Goal: Task Accomplishment & Management: Complete application form

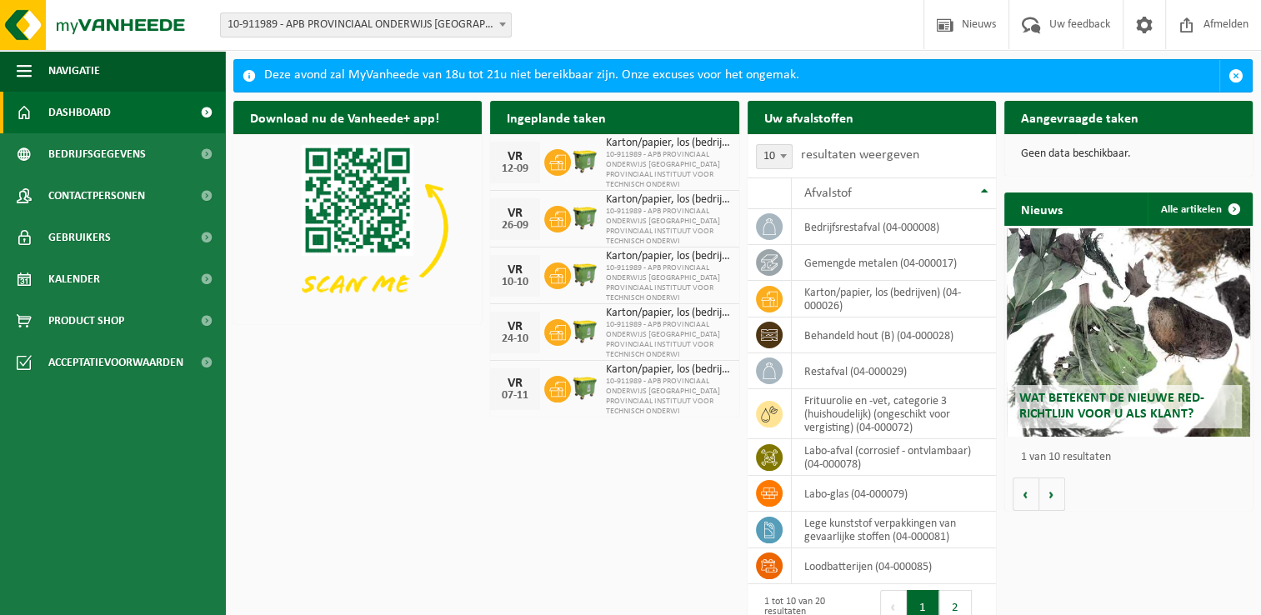
click at [553, 452] on div "Download nu de Vanheede+ app! Verberg Ingeplande taken Bekijk uw kalender VR 12…" at bounding box center [742, 342] width 1027 height 500
click at [107, 283] on link "Kalender" at bounding box center [112, 279] width 225 height 42
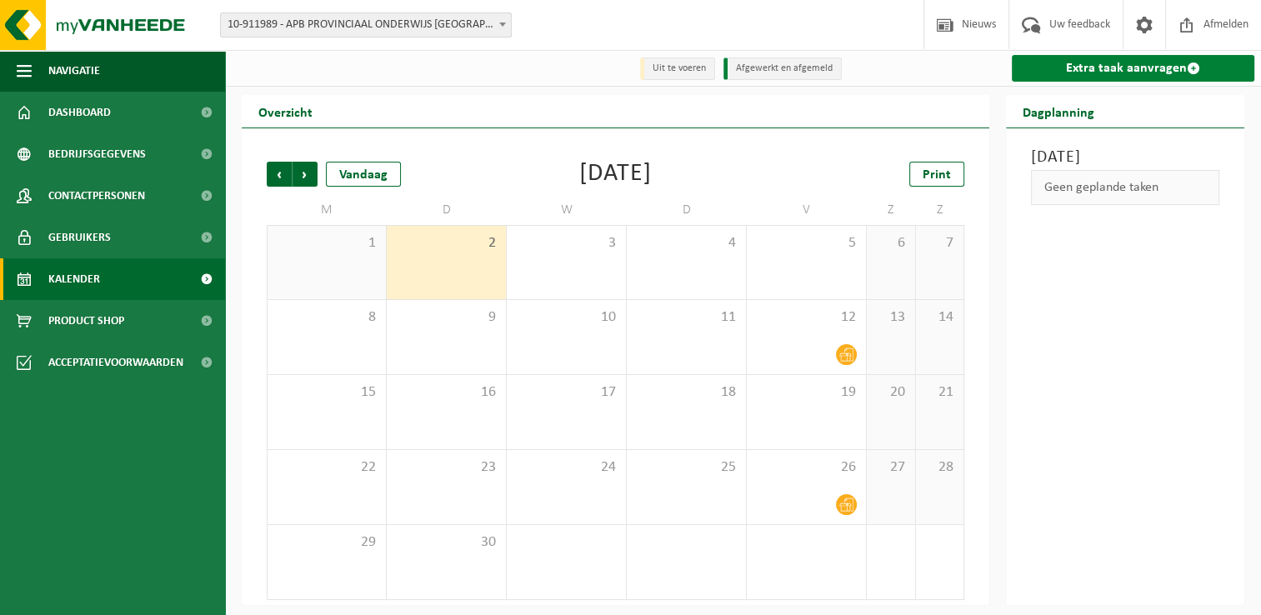
click at [1062, 70] on link "Extra taak aanvragen" at bounding box center [1132, 68] width 242 height 27
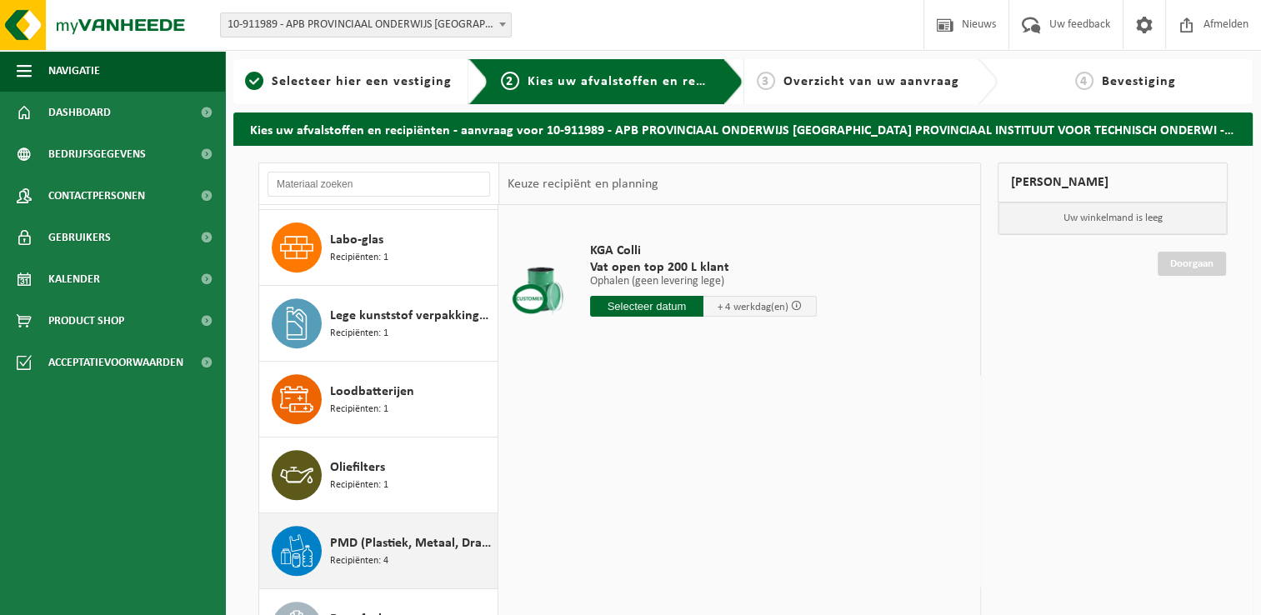
scroll to position [686, 0]
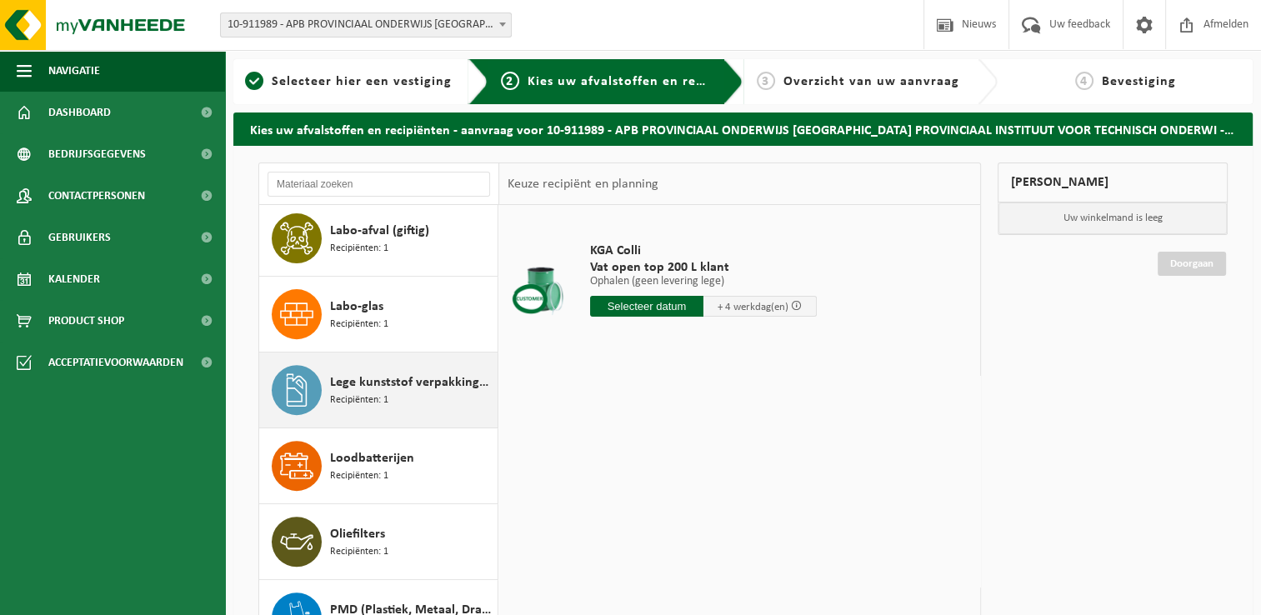
click at [397, 402] on div "Lege kunststof verpakkingen van gevaarlijke stoffen Recipiënten: 1" at bounding box center [411, 390] width 163 height 50
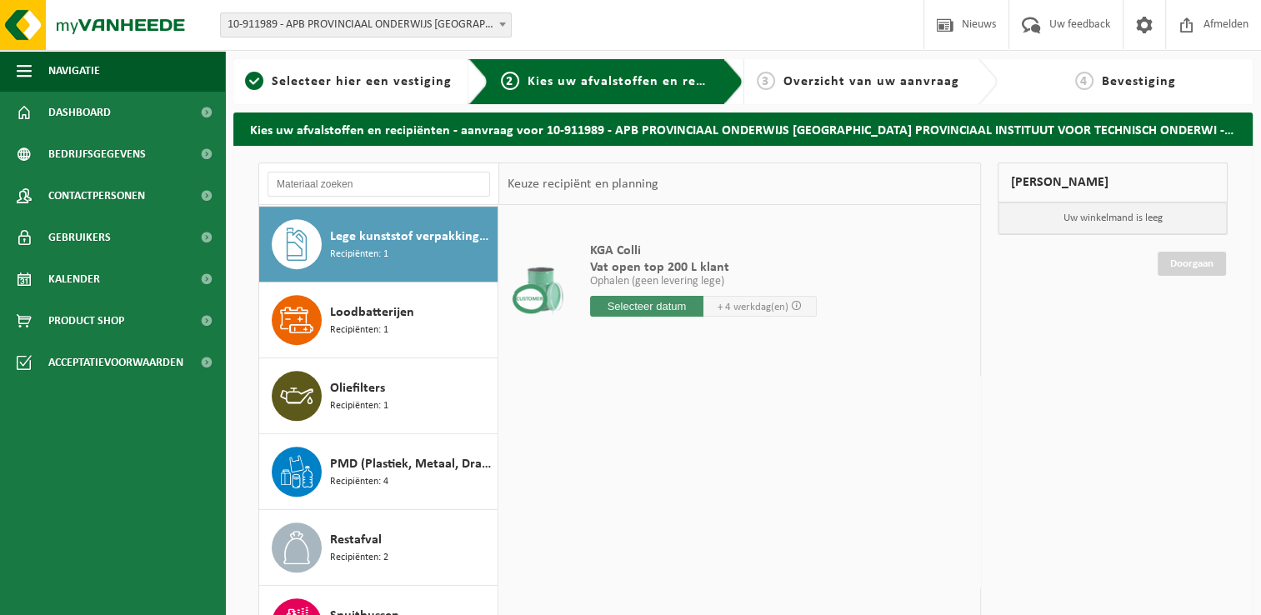
scroll to position [832, 0]
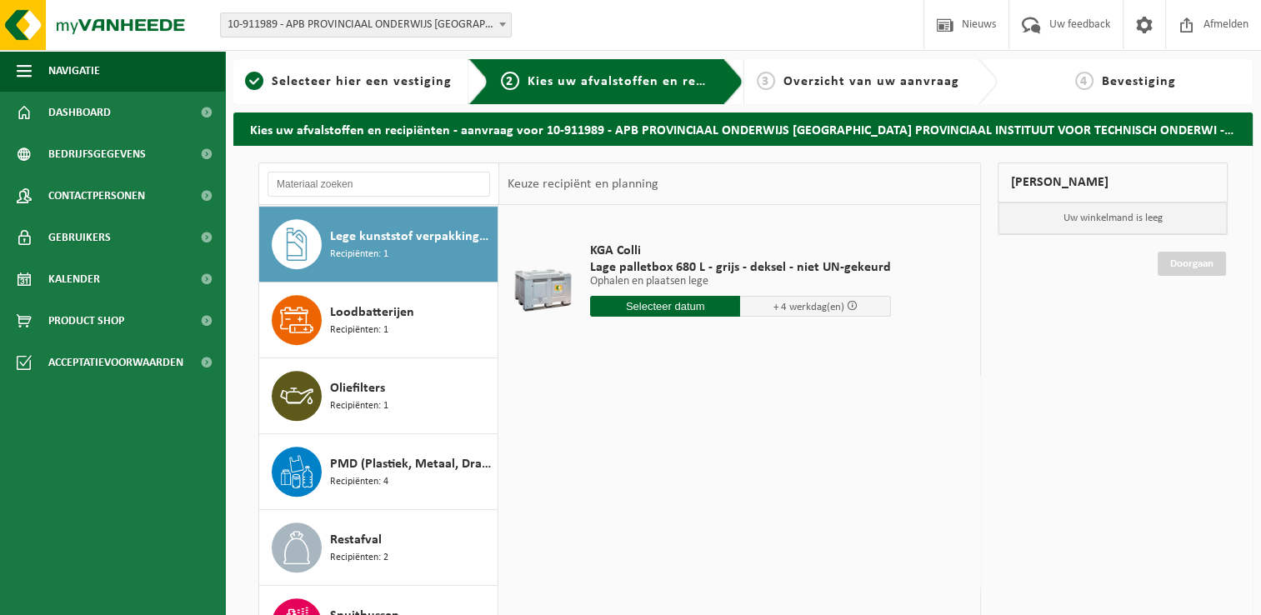
click at [681, 307] on input "text" at bounding box center [665, 306] width 151 height 21
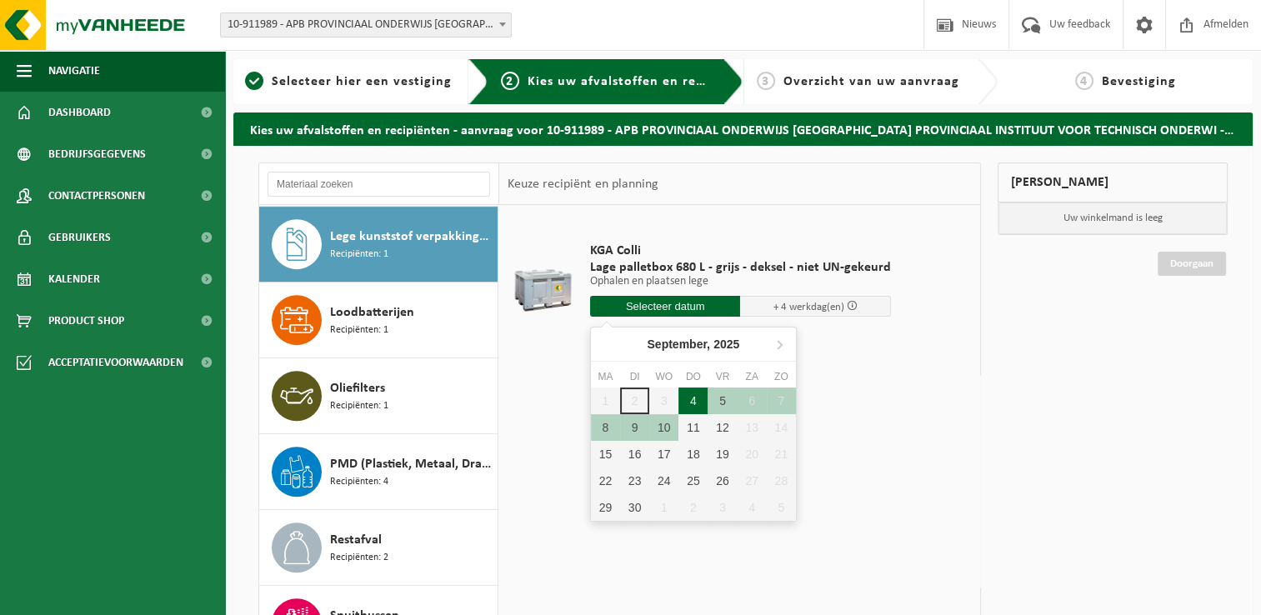
click at [697, 400] on div "4" at bounding box center [692, 400] width 29 height 27
type input "Van 2025-09-04"
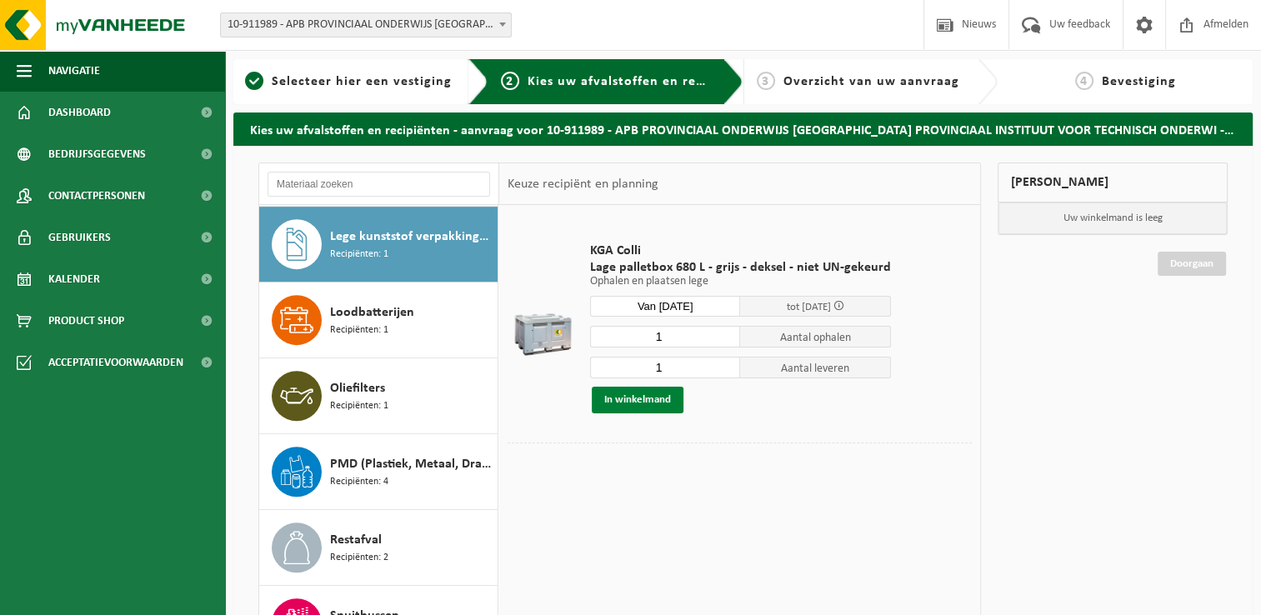
click at [636, 406] on button "In winkelmand" at bounding box center [638, 400] width 92 height 27
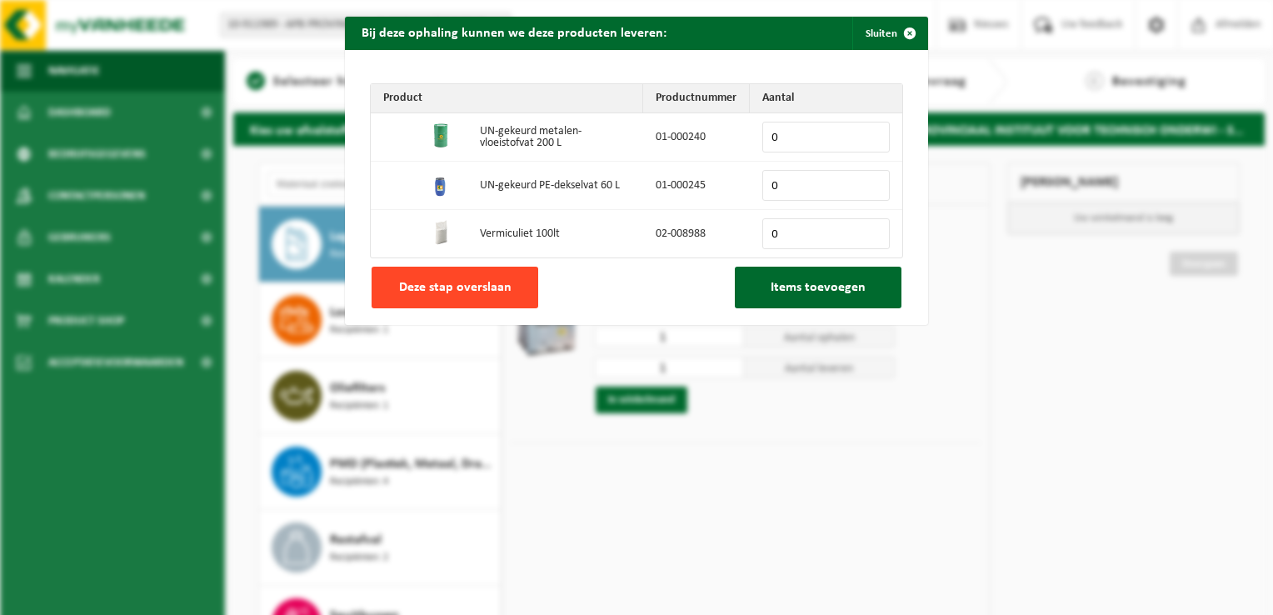
click at [452, 283] on span "Deze stap overslaan" at bounding box center [455, 287] width 112 height 13
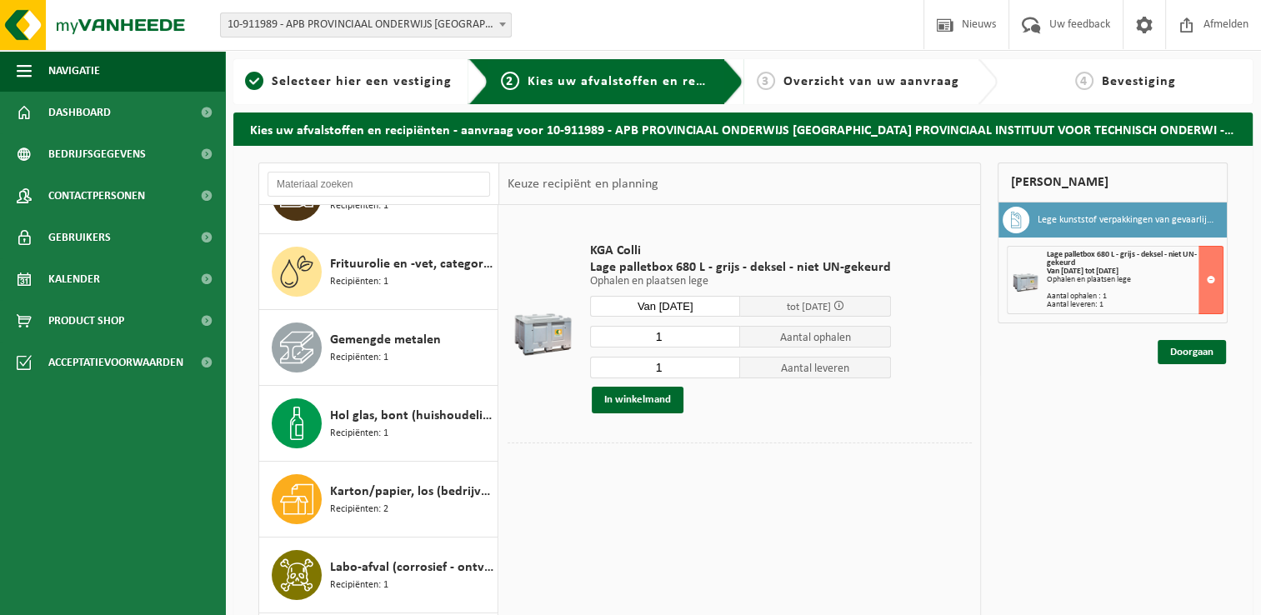
scroll to position [249, 0]
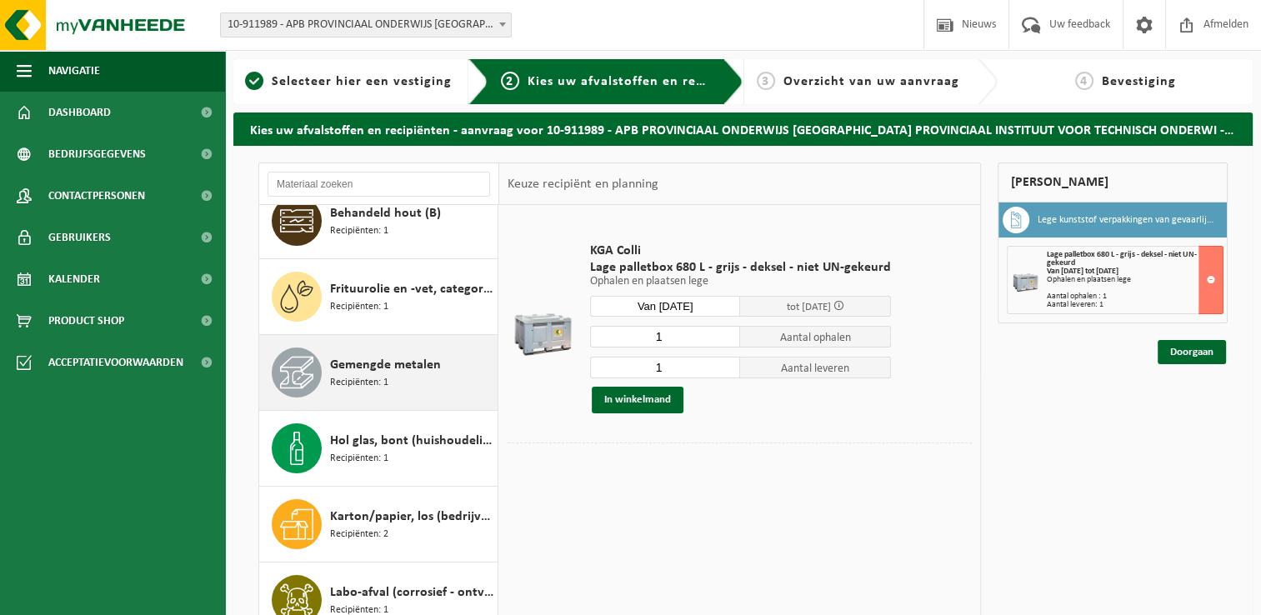
click at [366, 385] on span "Recipiënten: 1" at bounding box center [359, 383] width 58 height 16
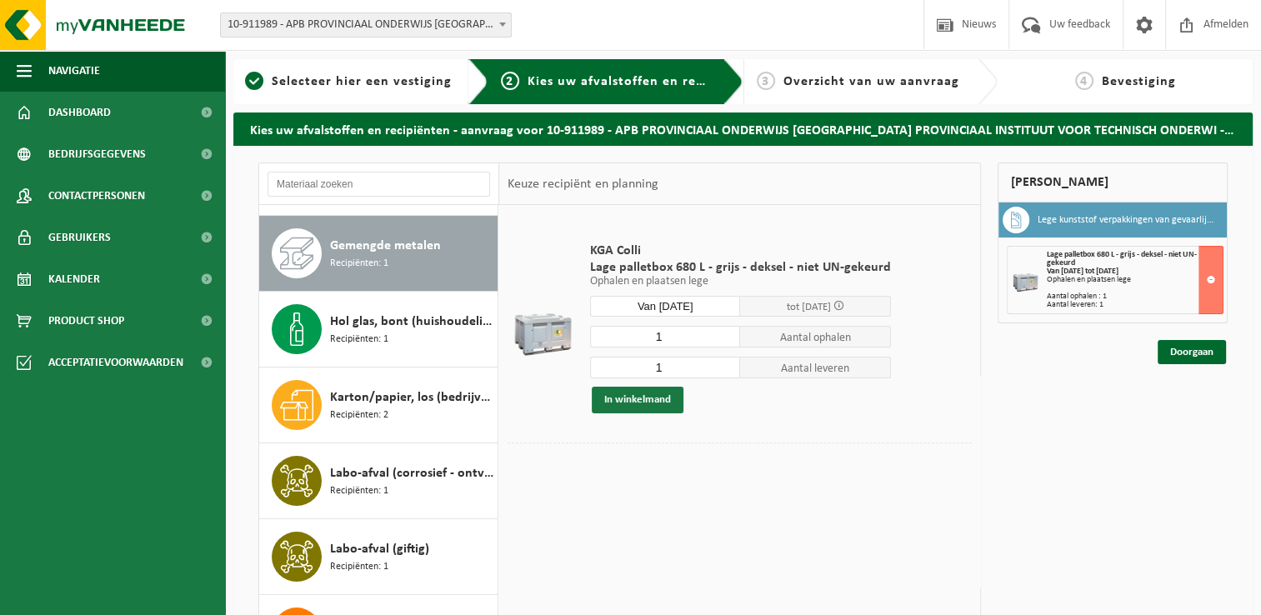
scroll to position [378, 0]
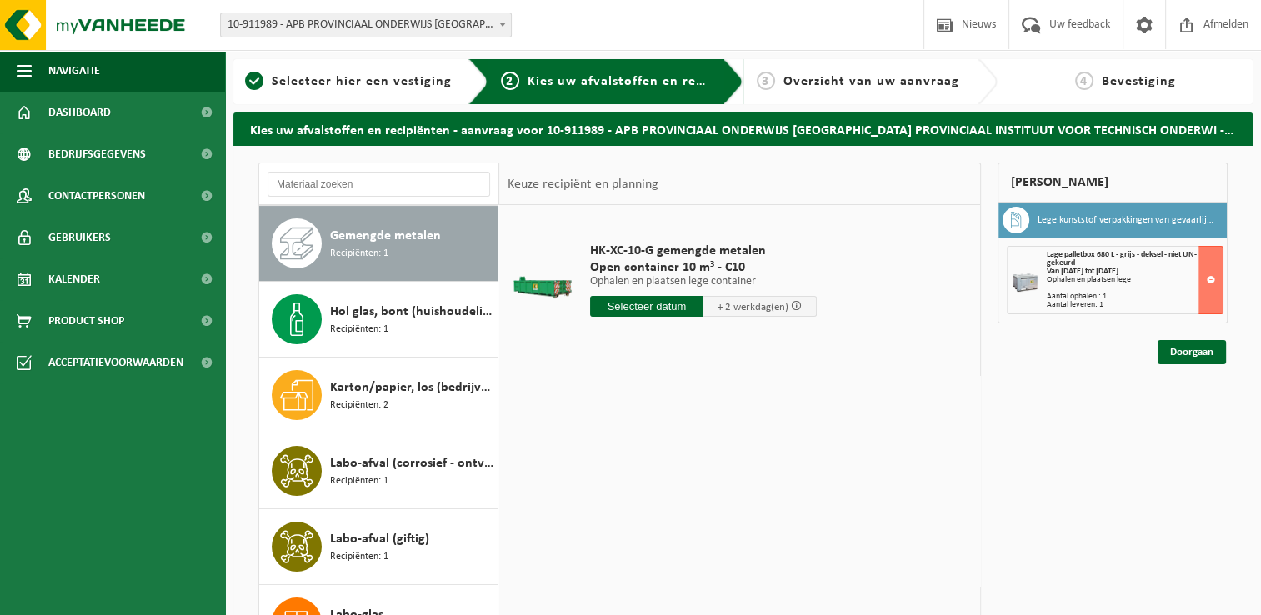
click at [650, 315] on input "text" at bounding box center [646, 306] width 113 height 21
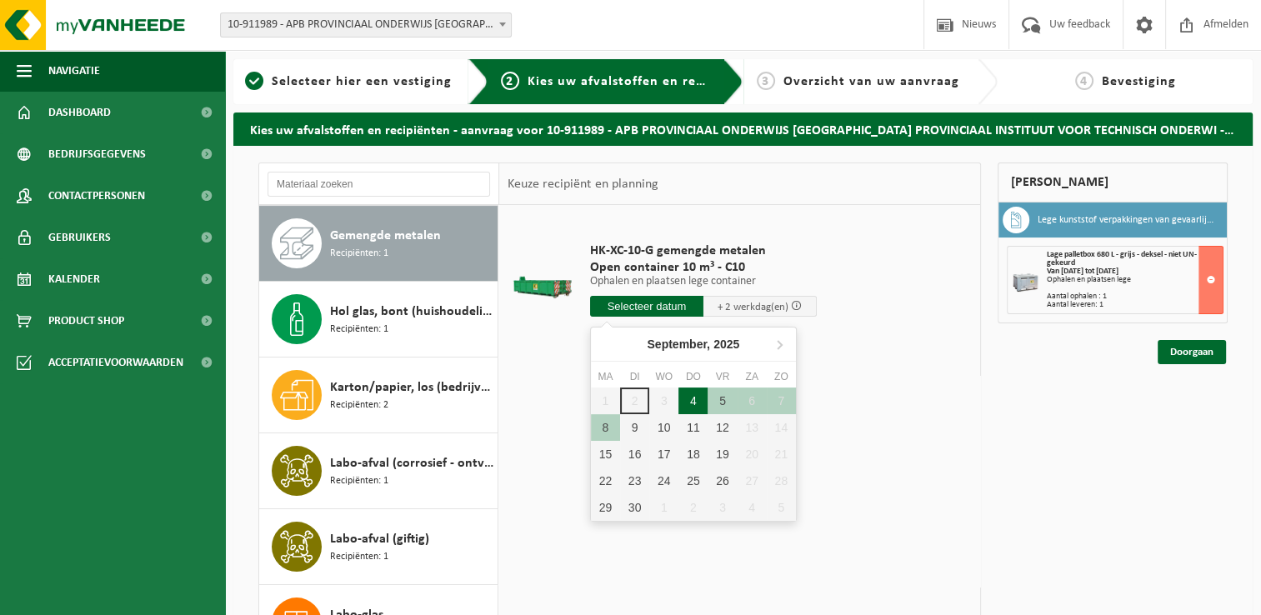
click at [701, 408] on div "4" at bounding box center [692, 400] width 29 height 27
type input "Van 2025-09-04"
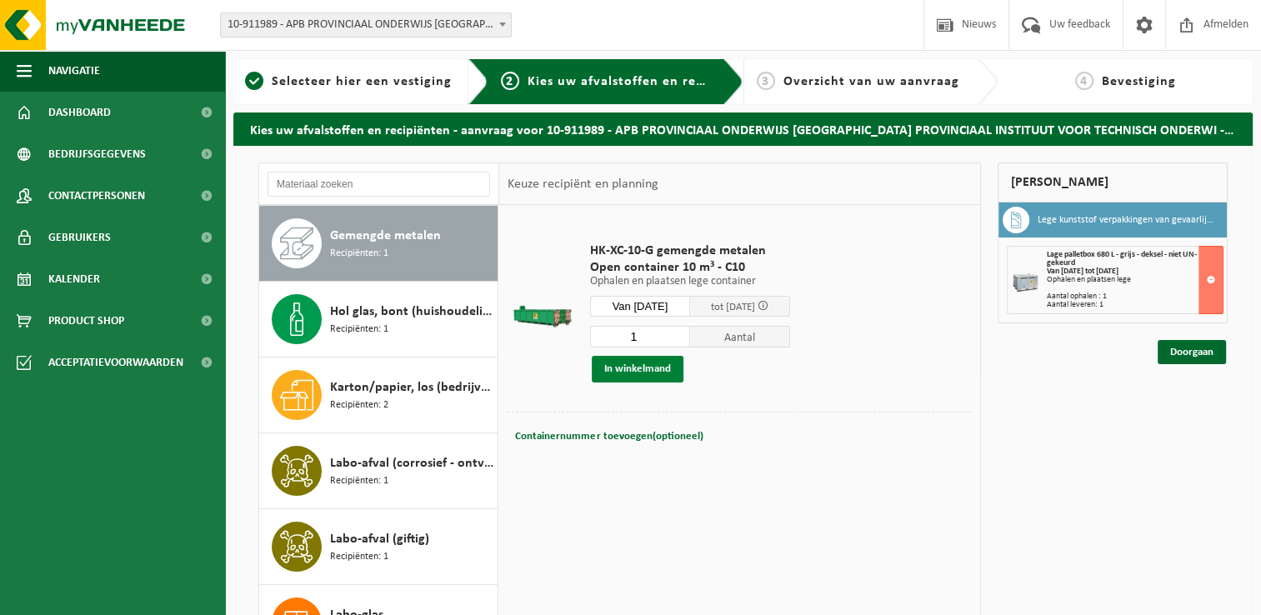
click at [639, 376] on button "In winkelmand" at bounding box center [638, 369] width 92 height 27
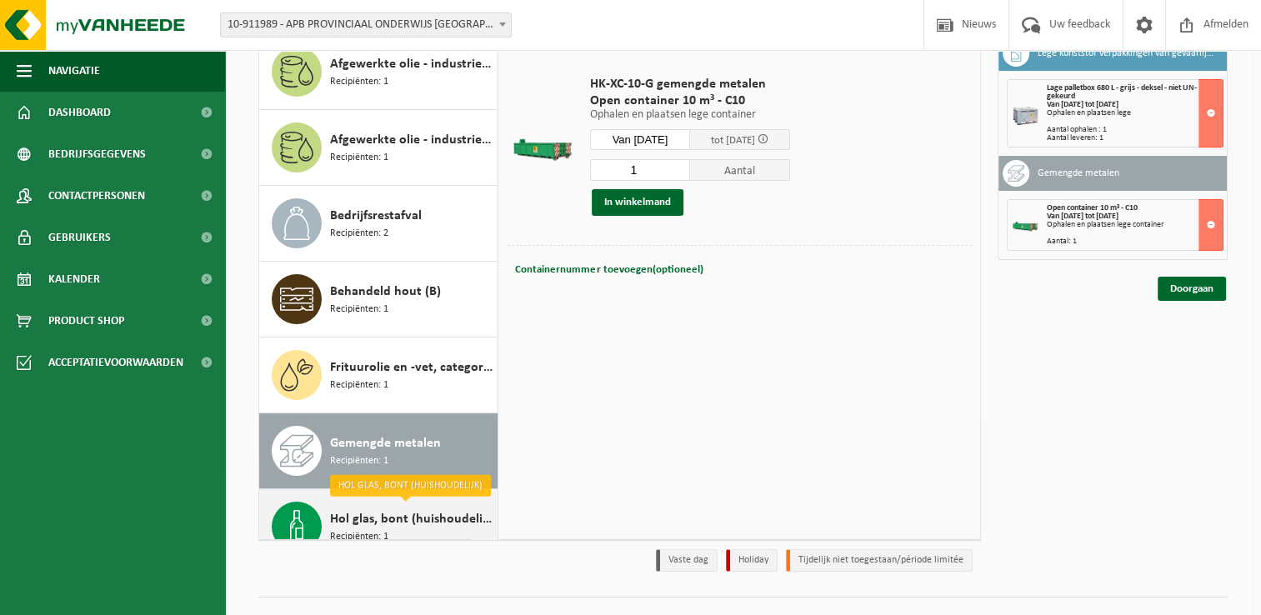
scroll to position [0, 0]
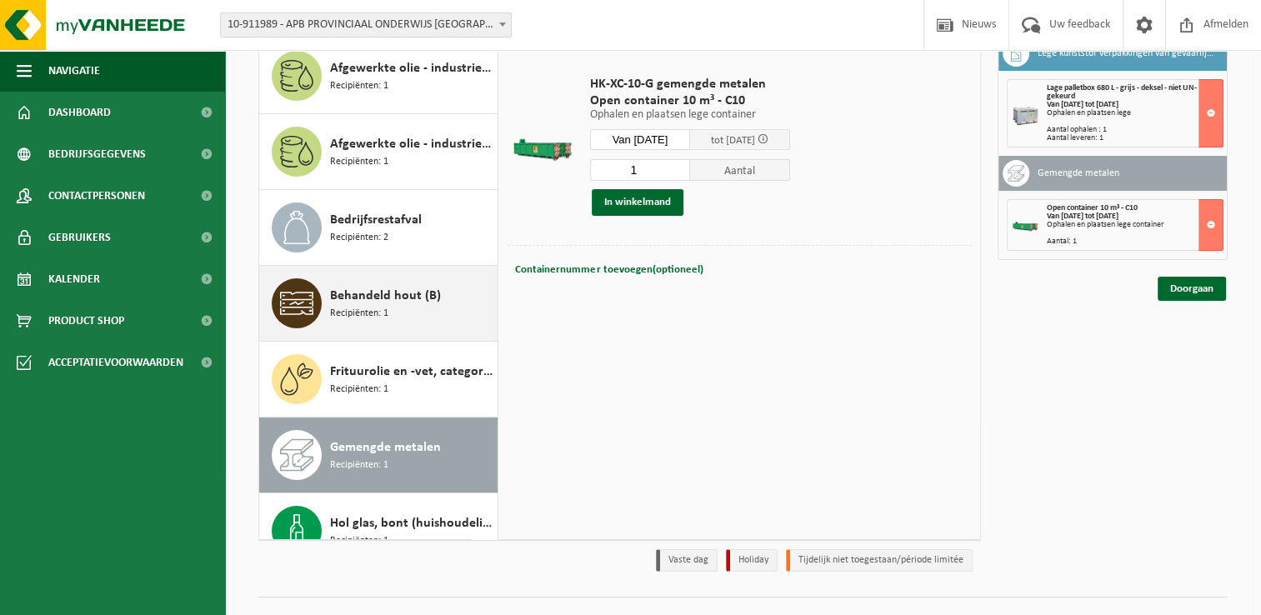
click at [382, 295] on span "Behandeld hout (B)" at bounding box center [385, 296] width 111 height 20
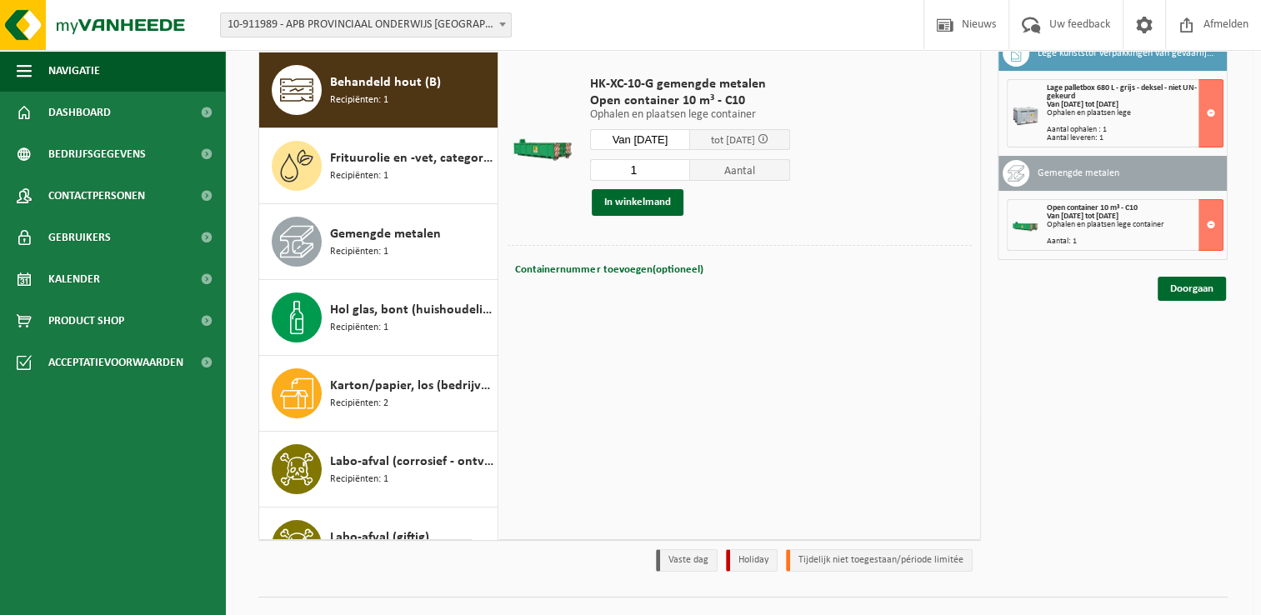
scroll to position [227, 0]
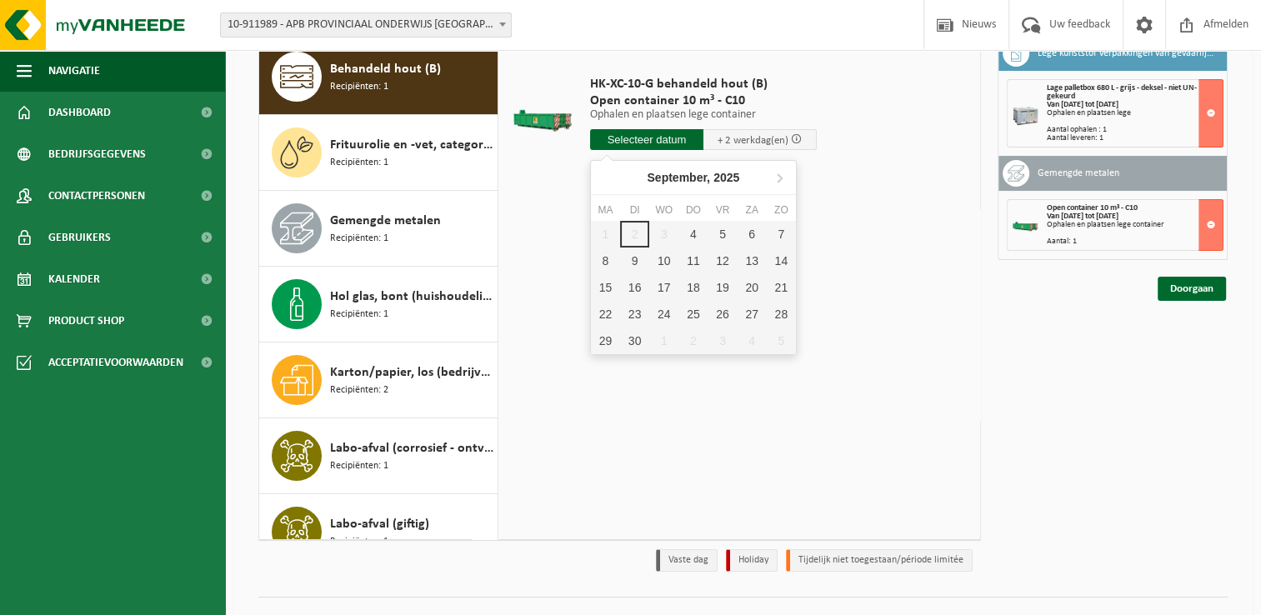
click at [640, 140] on input "text" at bounding box center [646, 139] width 113 height 21
click at [687, 228] on div "4" at bounding box center [692, 234] width 29 height 27
type input "Van 2025-09-04"
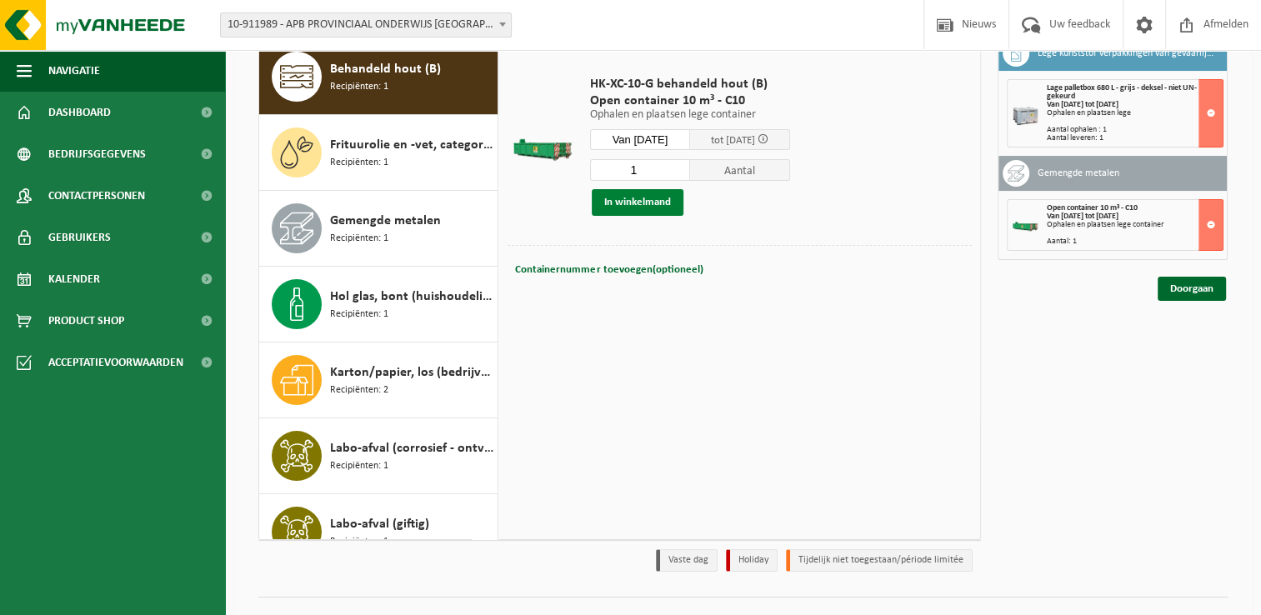
click at [628, 203] on button "In winkelmand" at bounding box center [638, 202] width 92 height 27
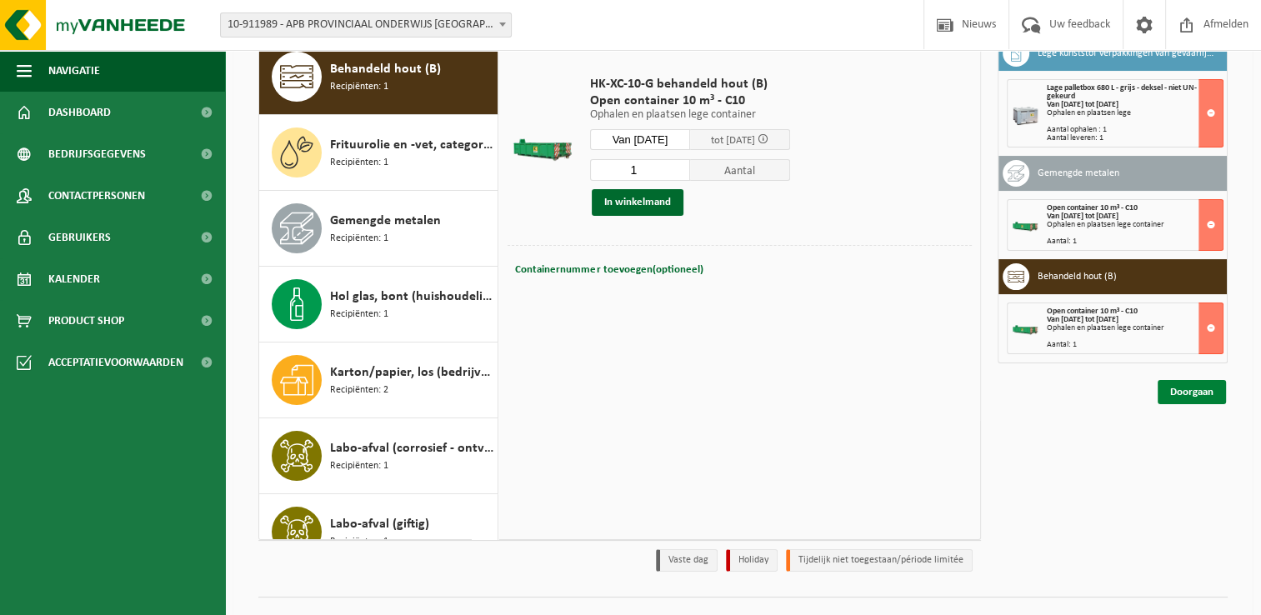
click at [1211, 395] on link "Doorgaan" at bounding box center [1191, 392] width 68 height 24
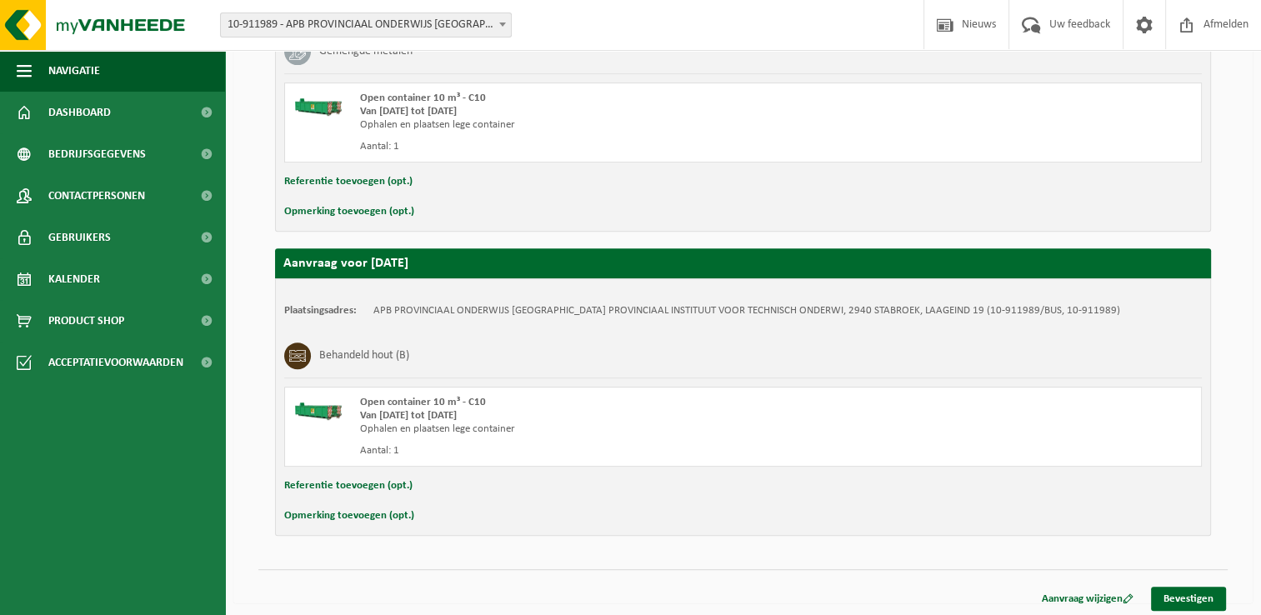
scroll to position [718, 0]
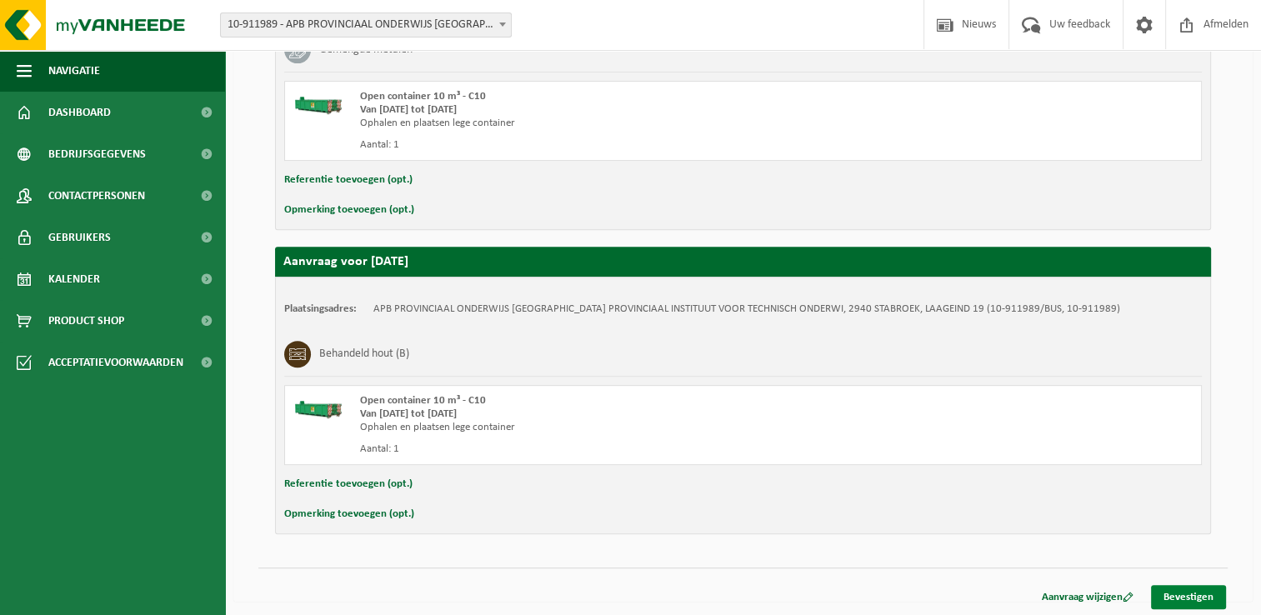
click at [1181, 591] on link "Bevestigen" at bounding box center [1188, 597] width 75 height 24
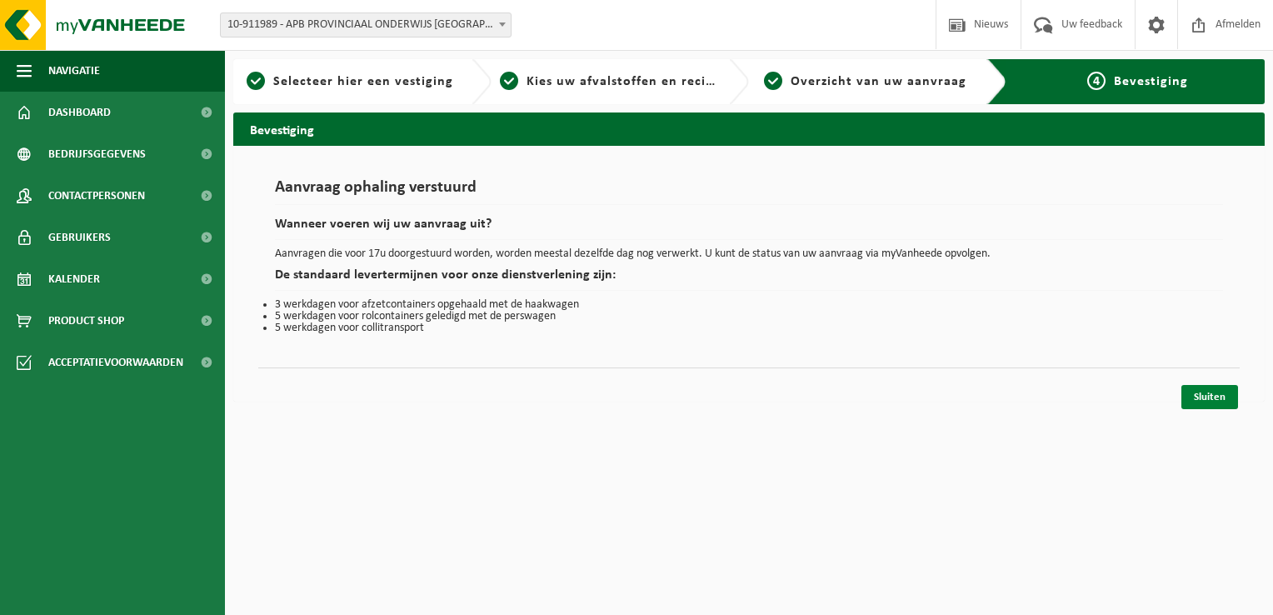
click at [1190, 395] on link "Sluiten" at bounding box center [1209, 397] width 57 height 24
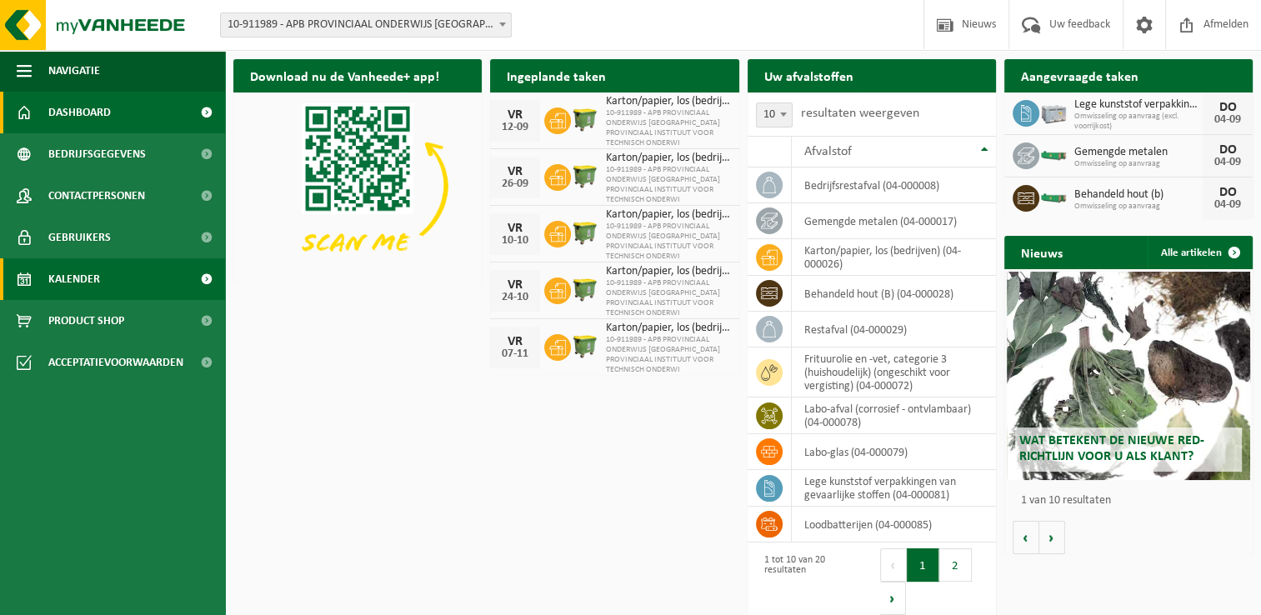
click at [167, 292] on link "Kalender" at bounding box center [112, 279] width 225 height 42
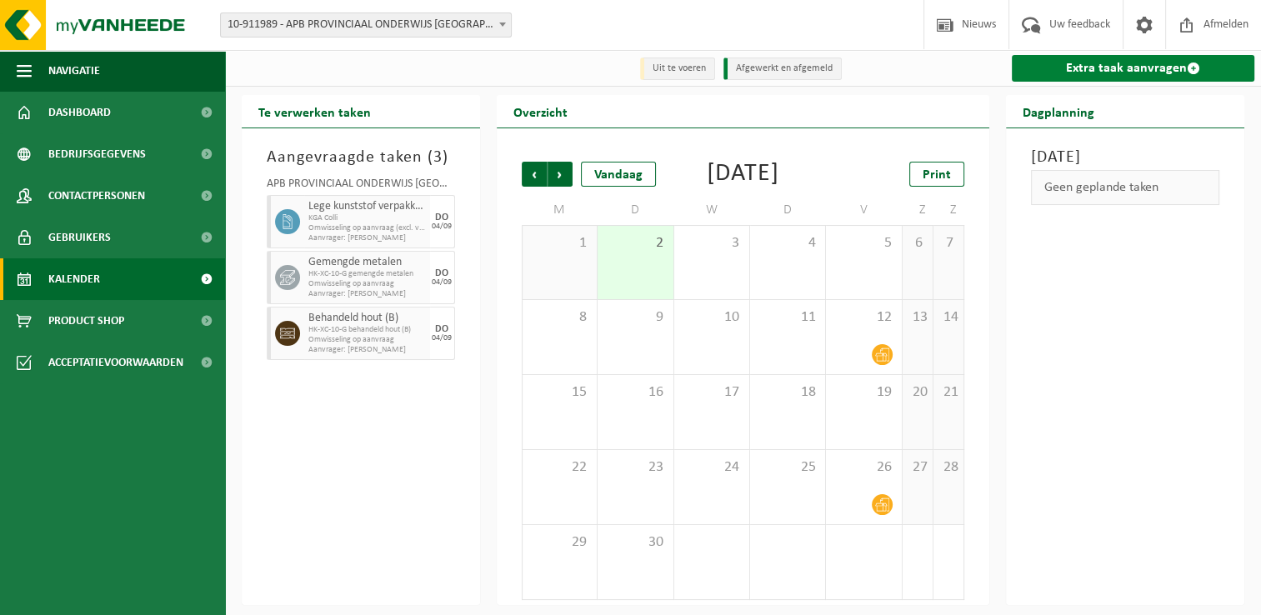
click at [1086, 72] on link "Extra taak aanvragen" at bounding box center [1132, 68] width 242 height 27
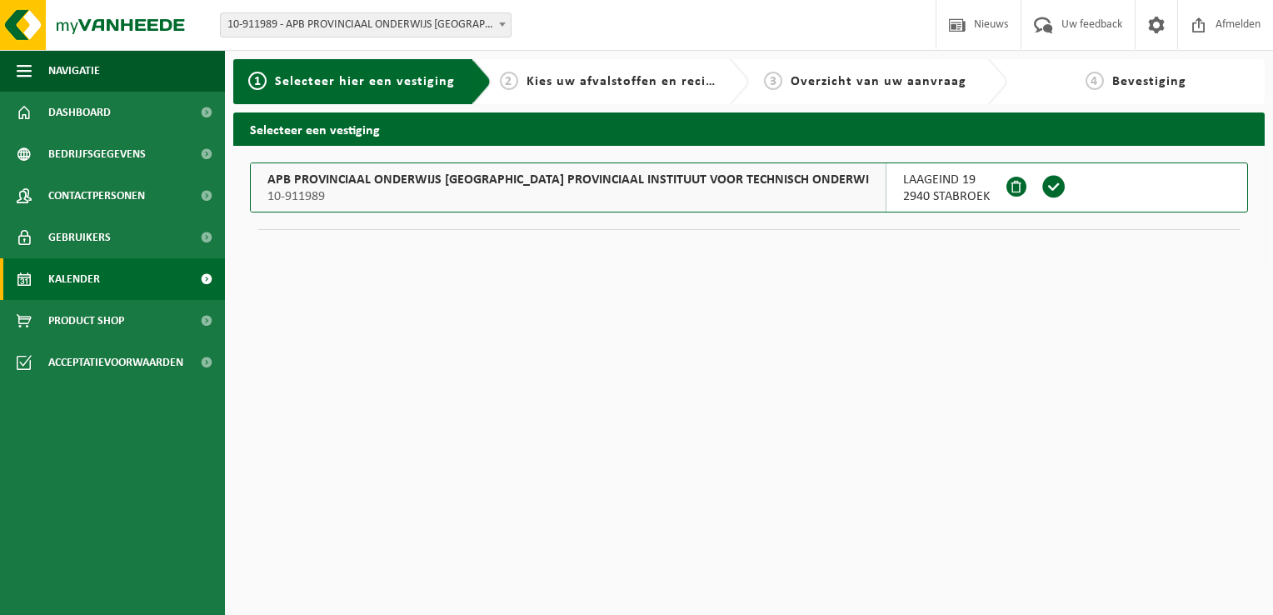
click at [137, 285] on link "Kalender" at bounding box center [112, 279] width 225 height 42
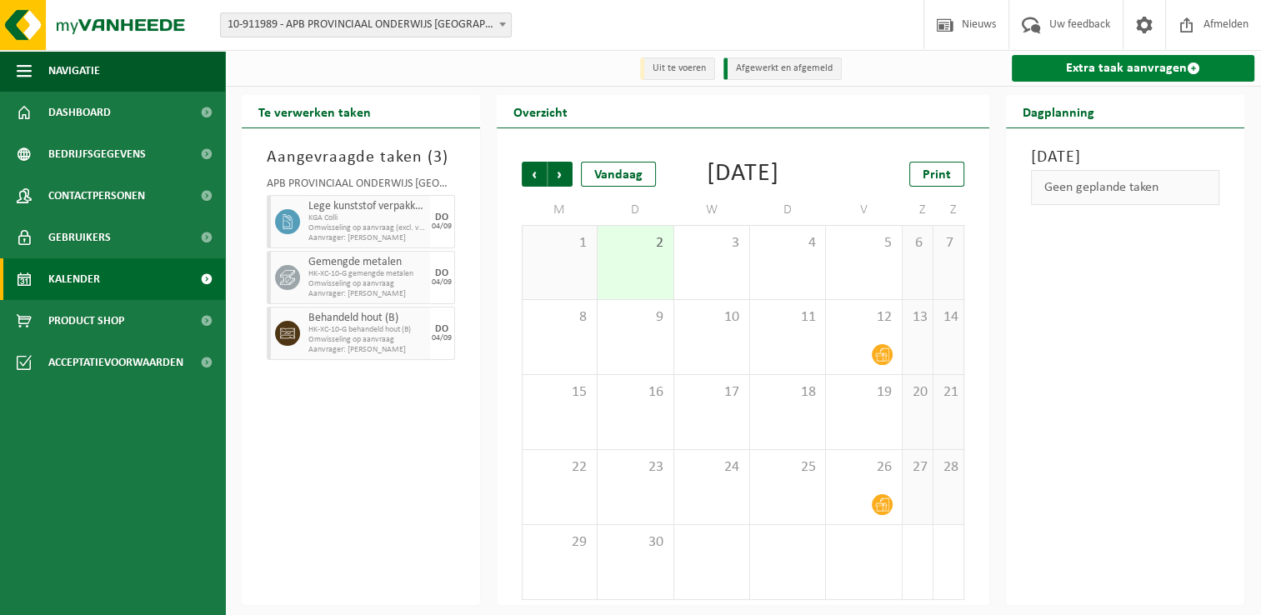
click at [1086, 62] on link "Extra taak aanvragen" at bounding box center [1132, 68] width 242 height 27
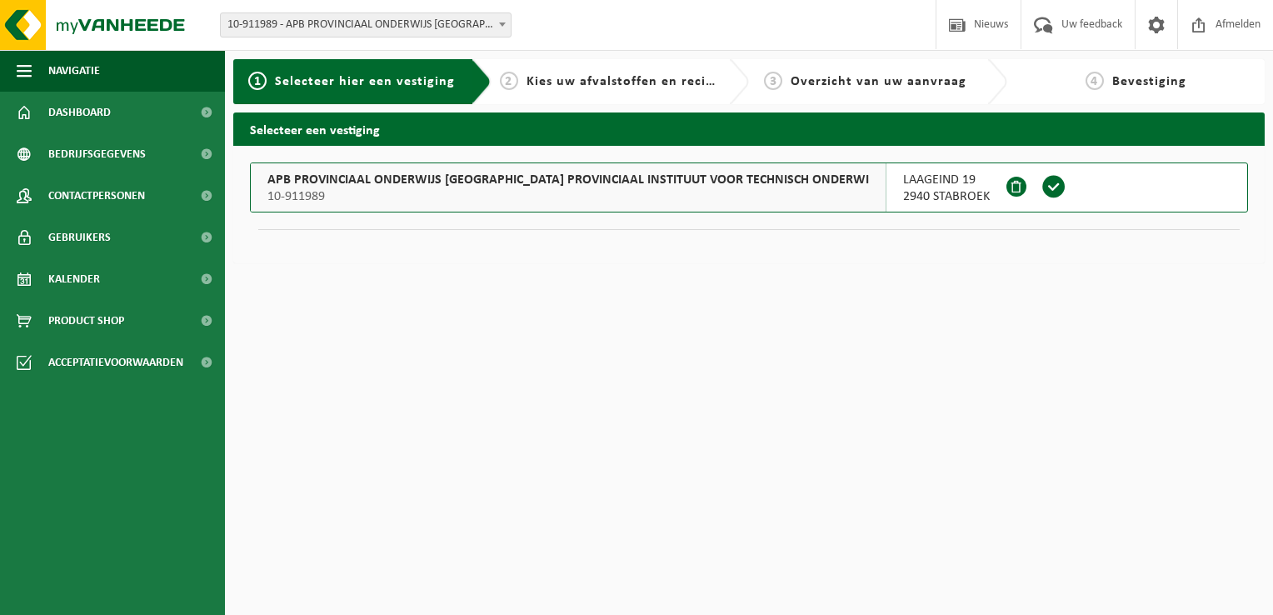
click at [442, 187] on span "APB PROVINCIAAL ONDERWIJS ANTWERPEN PROVINCIAAL INSTITUUT VOOR TECHNISCH ONDERWI" at bounding box center [568, 180] width 602 height 17
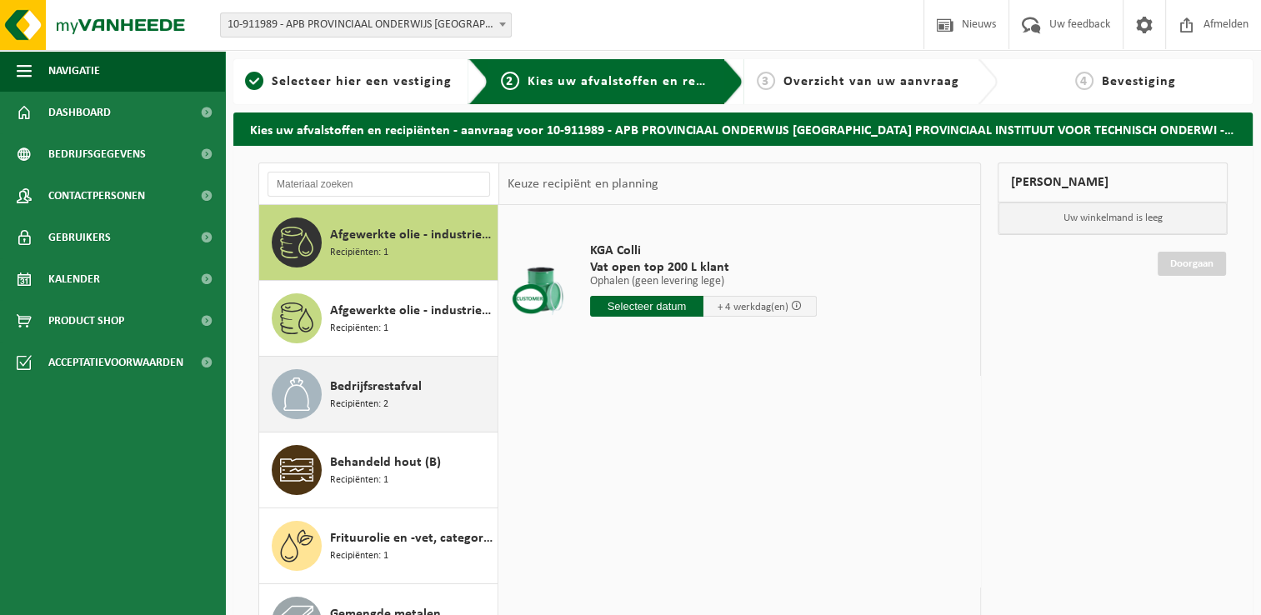
click at [420, 405] on div "Bedrijfsrestafval Recipiënten: 2" at bounding box center [411, 394] width 163 height 50
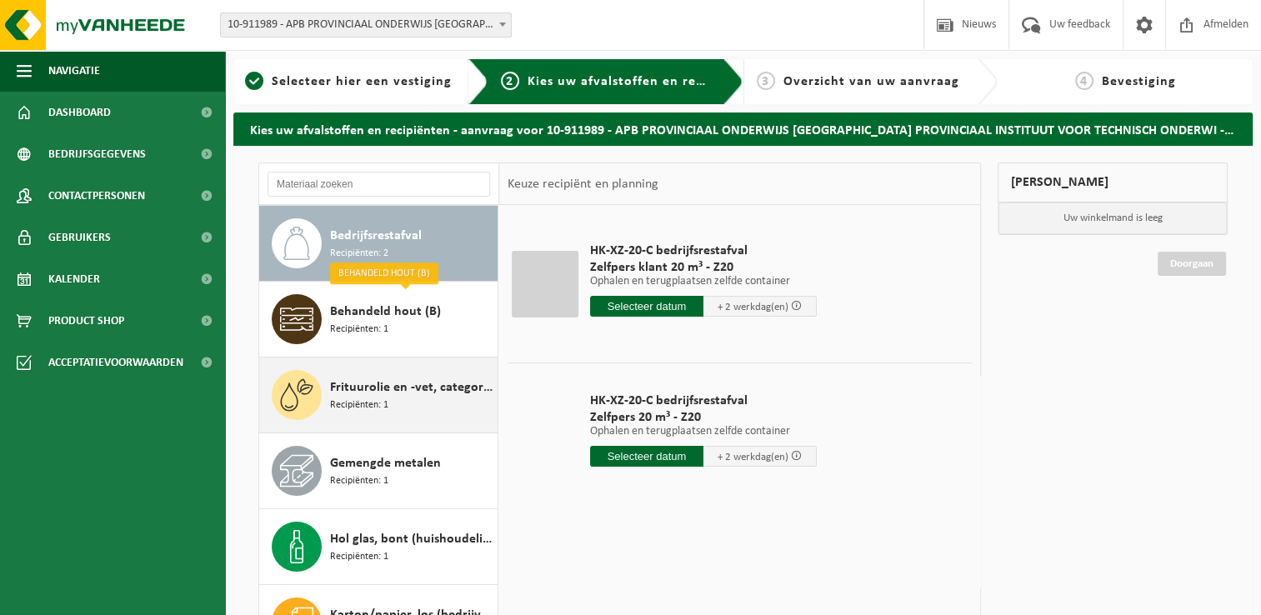
scroll to position [234, 0]
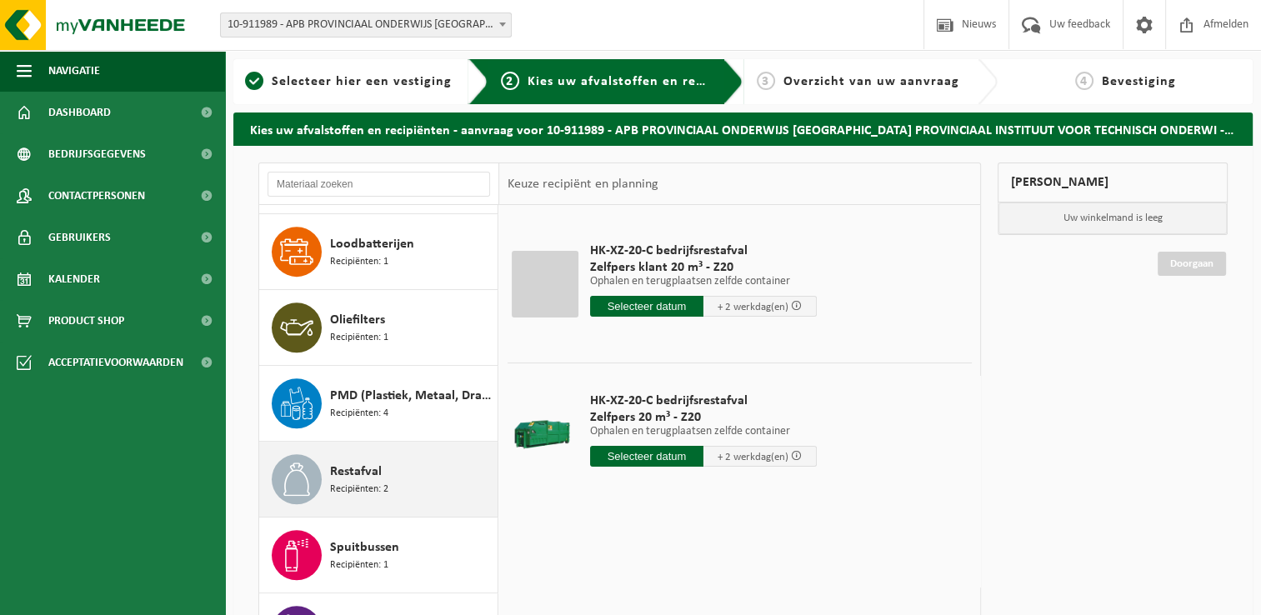
click at [353, 454] on div "Restafval Recipiënten: 2" at bounding box center [411, 479] width 163 height 50
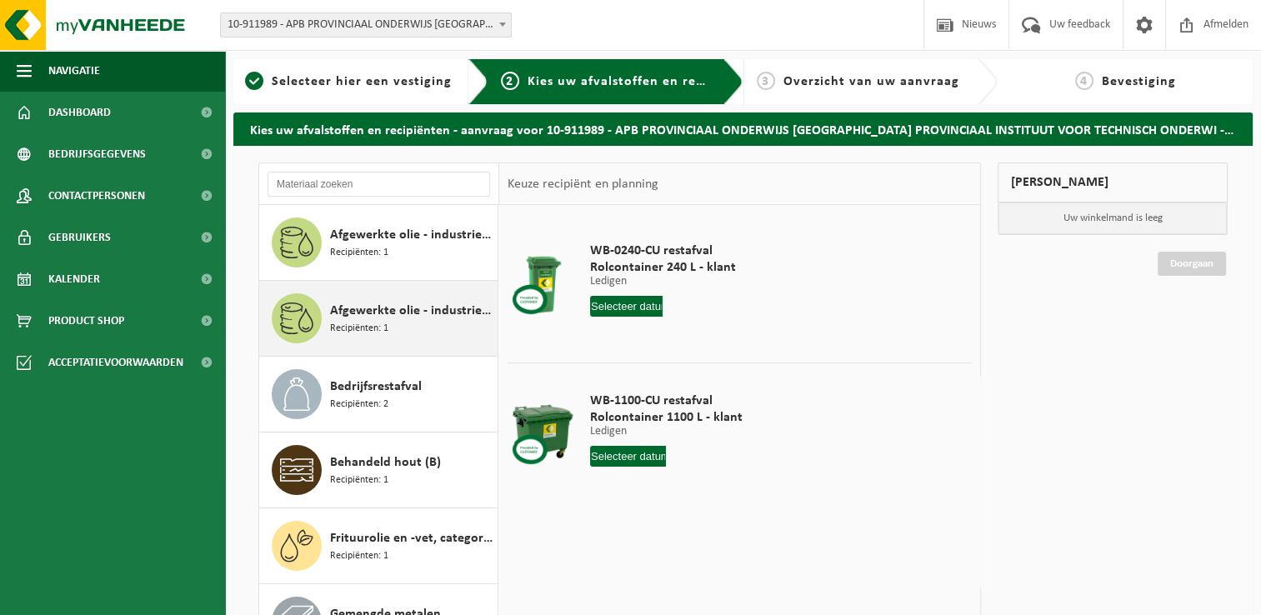
scroll to position [0, 0]
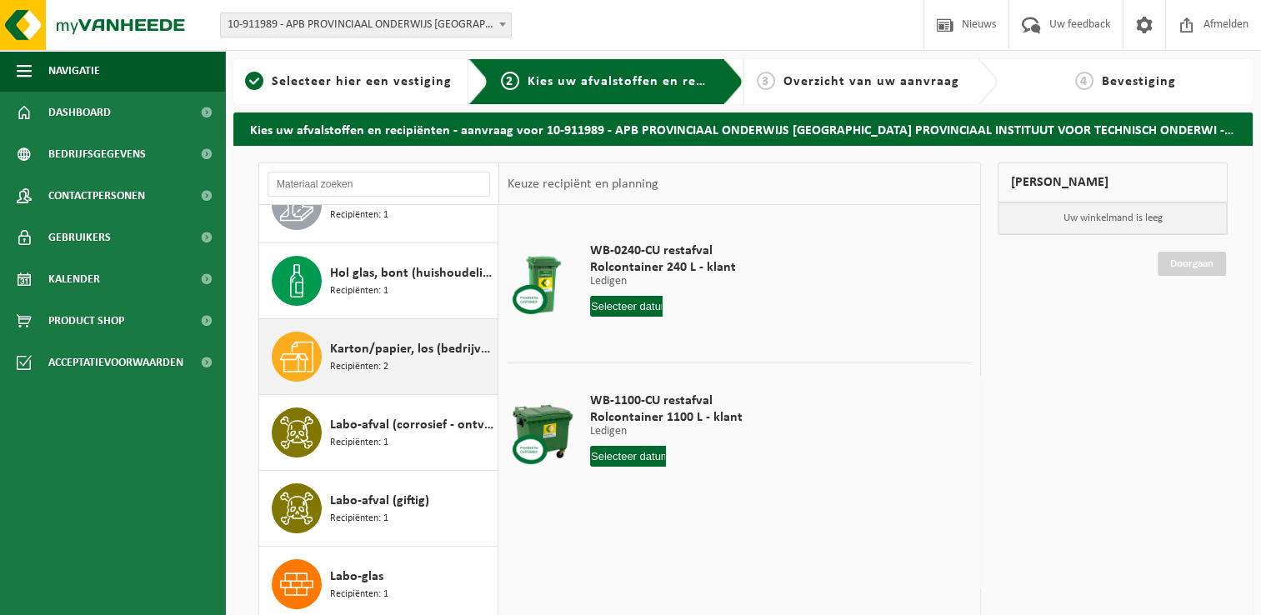
click at [390, 348] on span "Karton/papier, los (bedrijven)" at bounding box center [411, 349] width 163 height 20
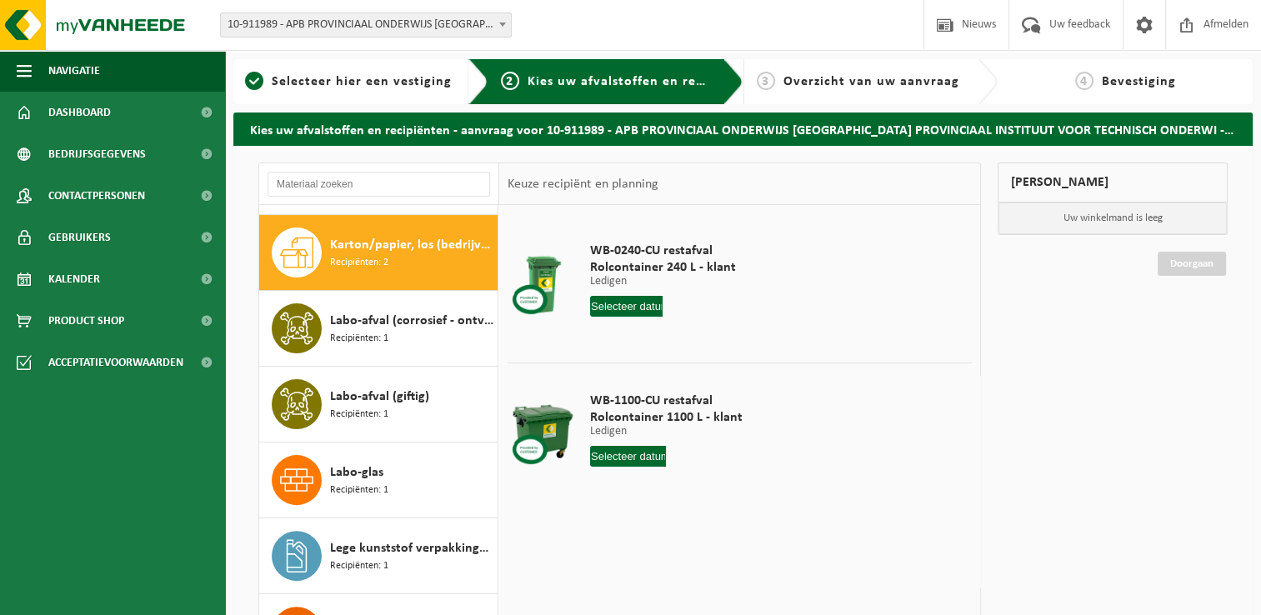
scroll to position [530, 0]
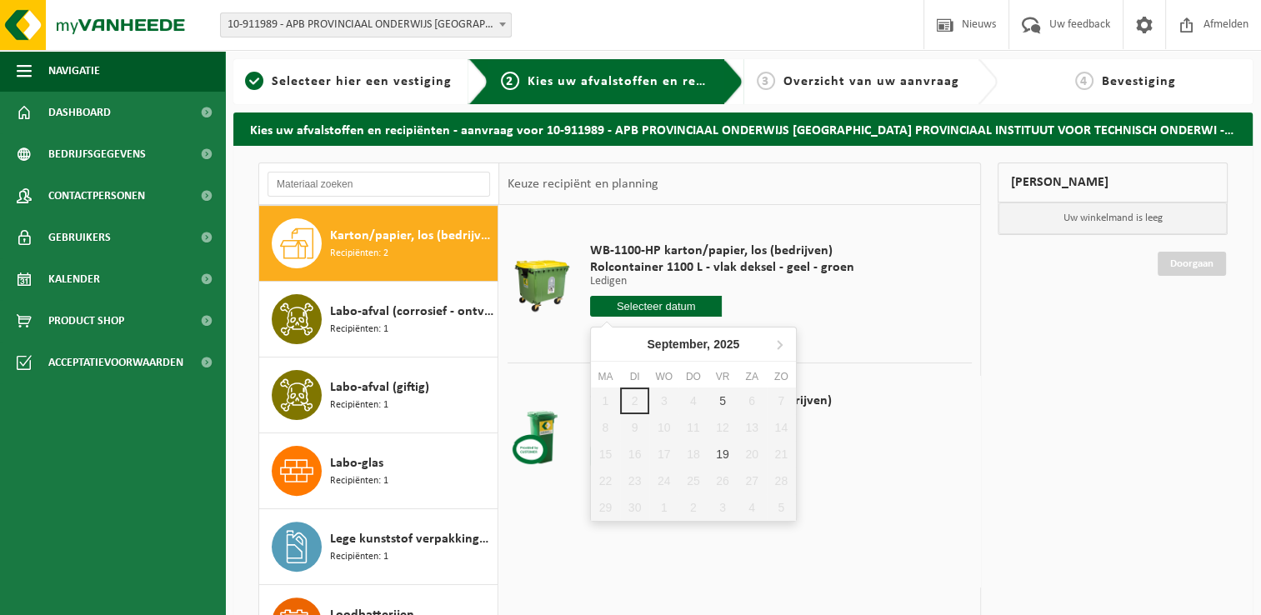
click at [658, 302] on input "text" at bounding box center [656, 306] width 132 height 21
click at [731, 396] on div "5" at bounding box center [721, 400] width 29 height 27
type input "Van 2025-09-05"
type input "2025-09-05"
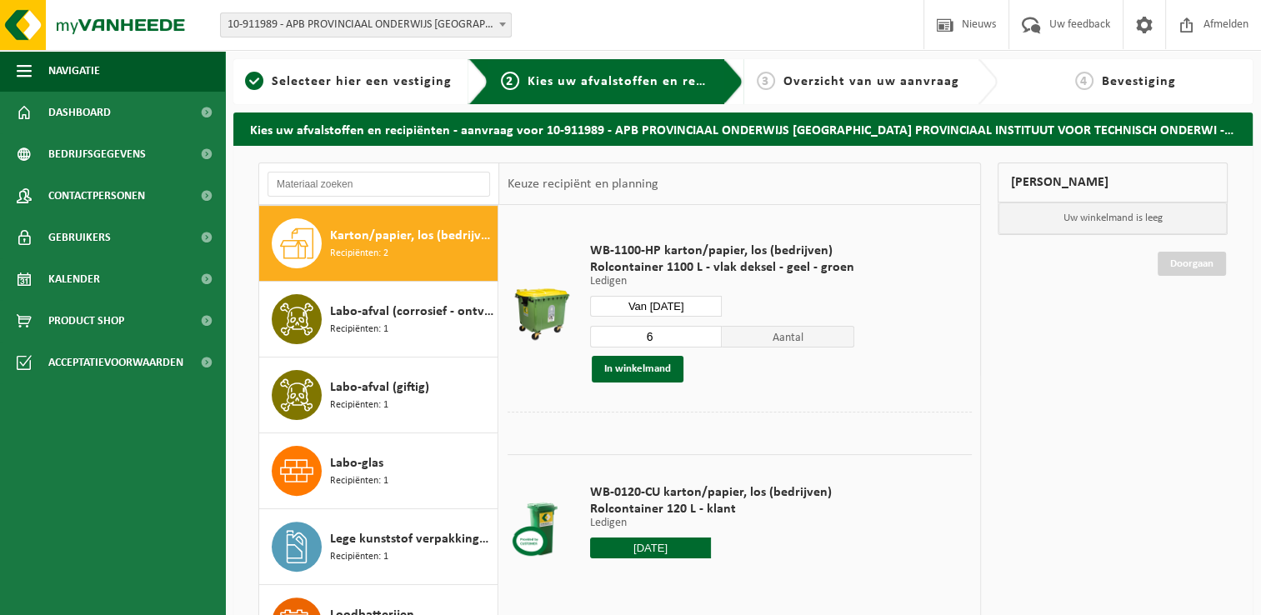
click at [703, 335] on input "6" at bounding box center [656, 337] width 132 height 22
click at [704, 341] on input "5" at bounding box center [656, 337] width 132 height 22
type input "4"
click at [704, 341] on input "4" at bounding box center [656, 337] width 132 height 22
click at [668, 374] on button "In winkelmand" at bounding box center [638, 369] width 92 height 27
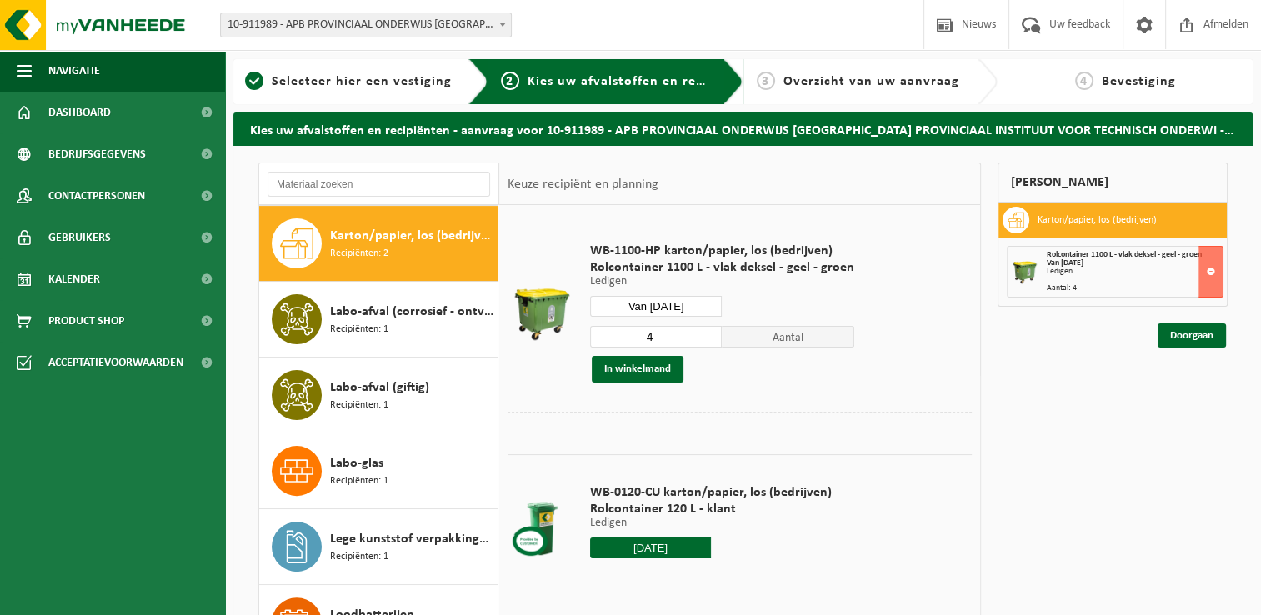
click at [633, 553] on input "2025-09-05" at bounding box center [650, 547] width 121 height 21
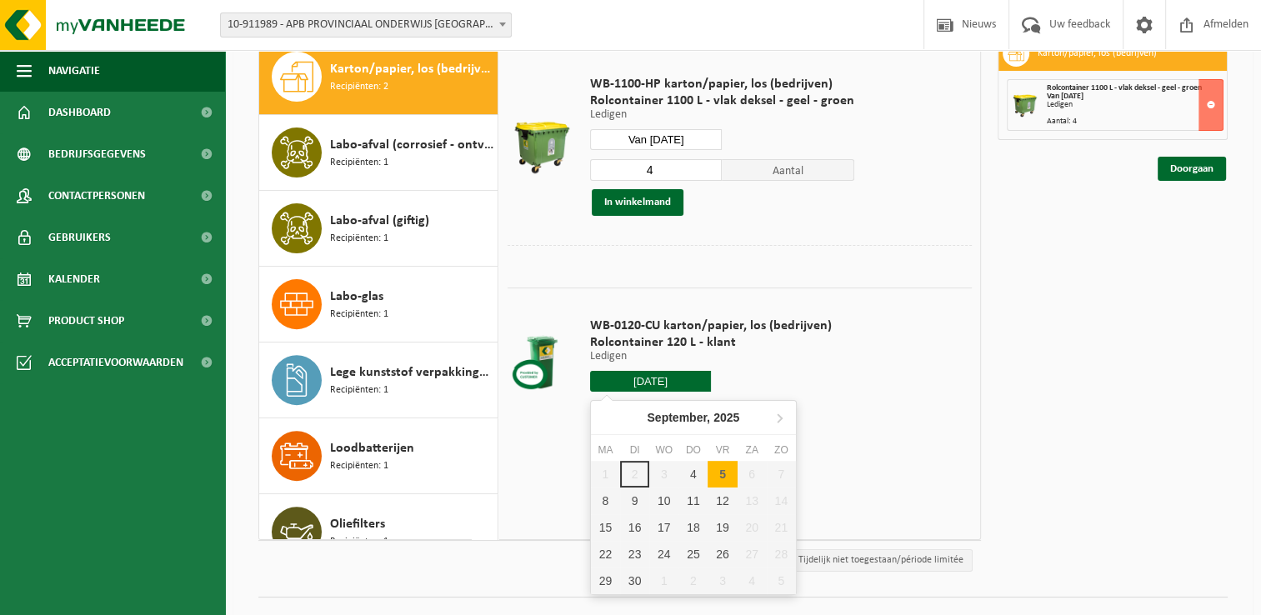
scroll to position [197, 0]
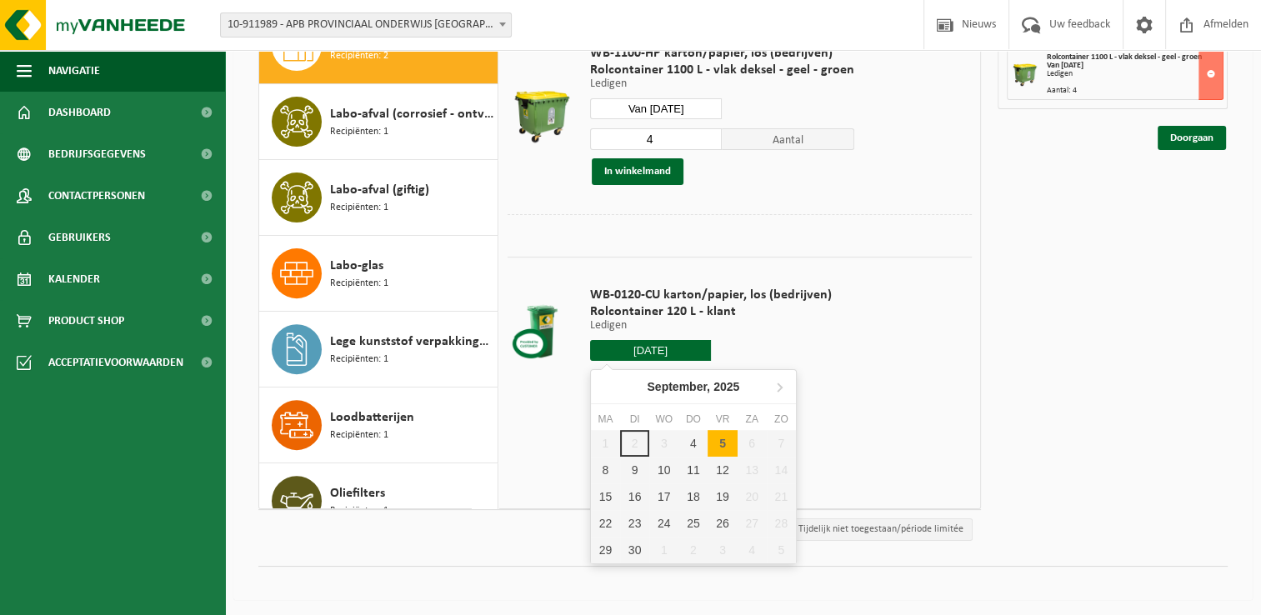
click at [731, 443] on div "5" at bounding box center [721, 443] width 29 height 27
click at [716, 442] on div "5" at bounding box center [721, 443] width 29 height 27
type input "Van 2025-09-05"
type input "2025-09-05"
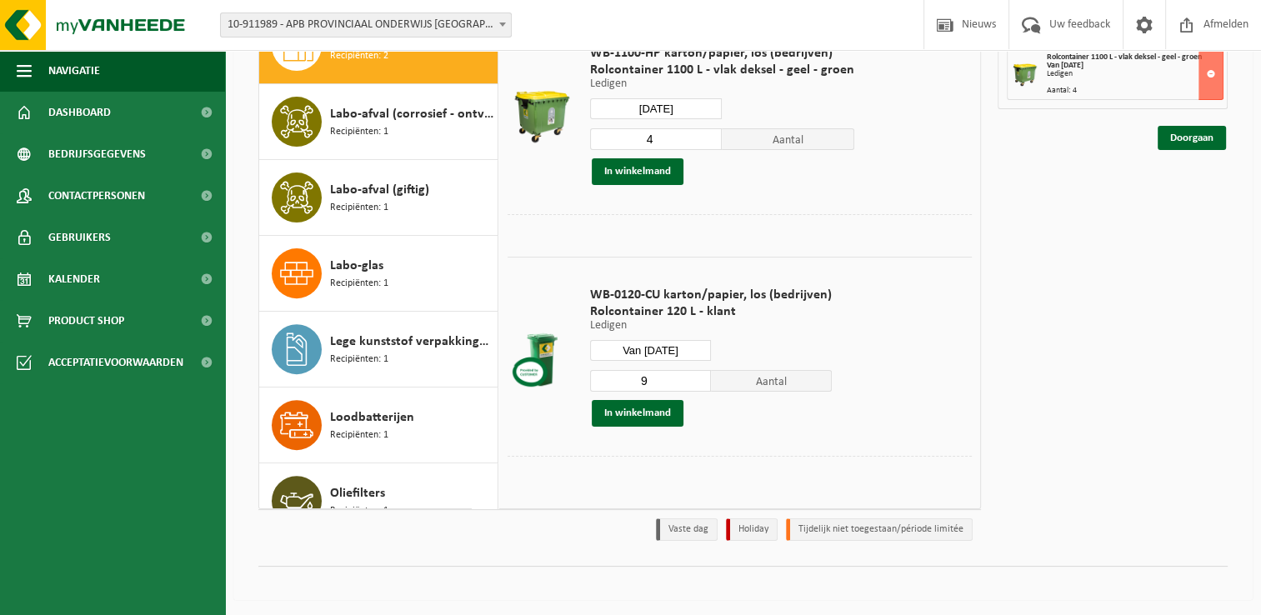
click at [699, 375] on input "9" at bounding box center [650, 381] width 121 height 22
click at [699, 375] on input "10" at bounding box center [650, 381] width 121 height 22
click at [699, 375] on input "11" at bounding box center [650, 381] width 121 height 22
click at [699, 375] on input "12" at bounding box center [650, 381] width 121 height 22
click at [699, 375] on input "13" at bounding box center [650, 381] width 121 height 22
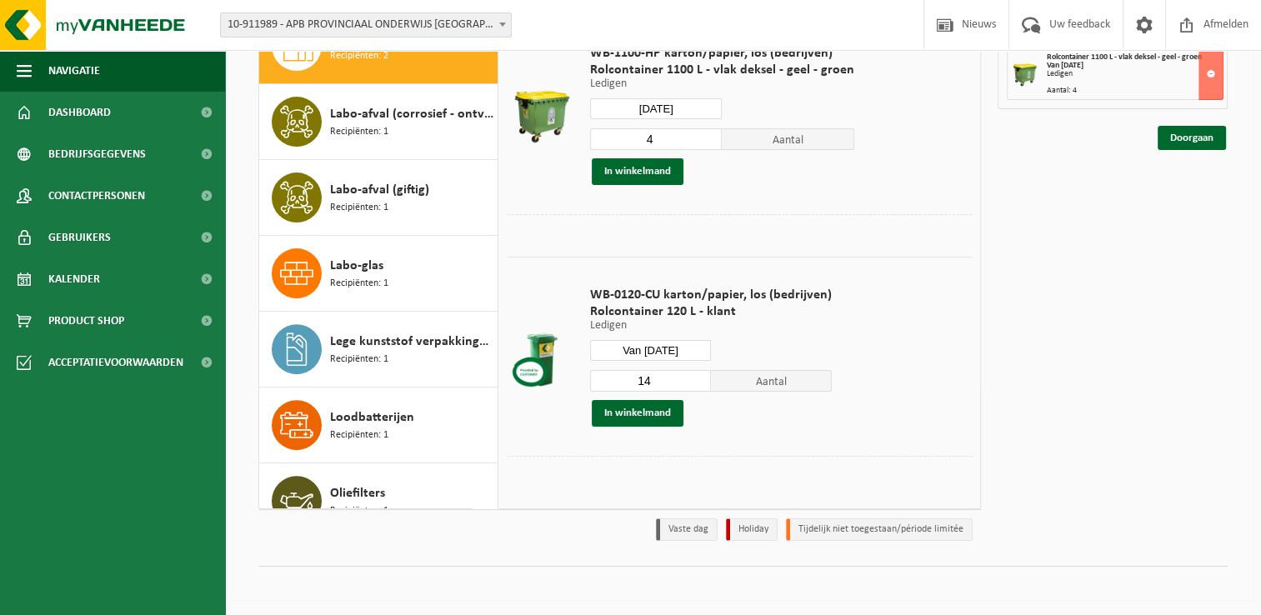
click at [699, 375] on input "14" at bounding box center [650, 381] width 121 height 22
click at [699, 375] on input "15" at bounding box center [650, 381] width 121 height 22
click at [699, 375] on input "16" at bounding box center [650, 381] width 121 height 22
click at [699, 375] on input "17" at bounding box center [650, 381] width 121 height 22
click at [699, 375] on input "18" at bounding box center [650, 381] width 121 height 22
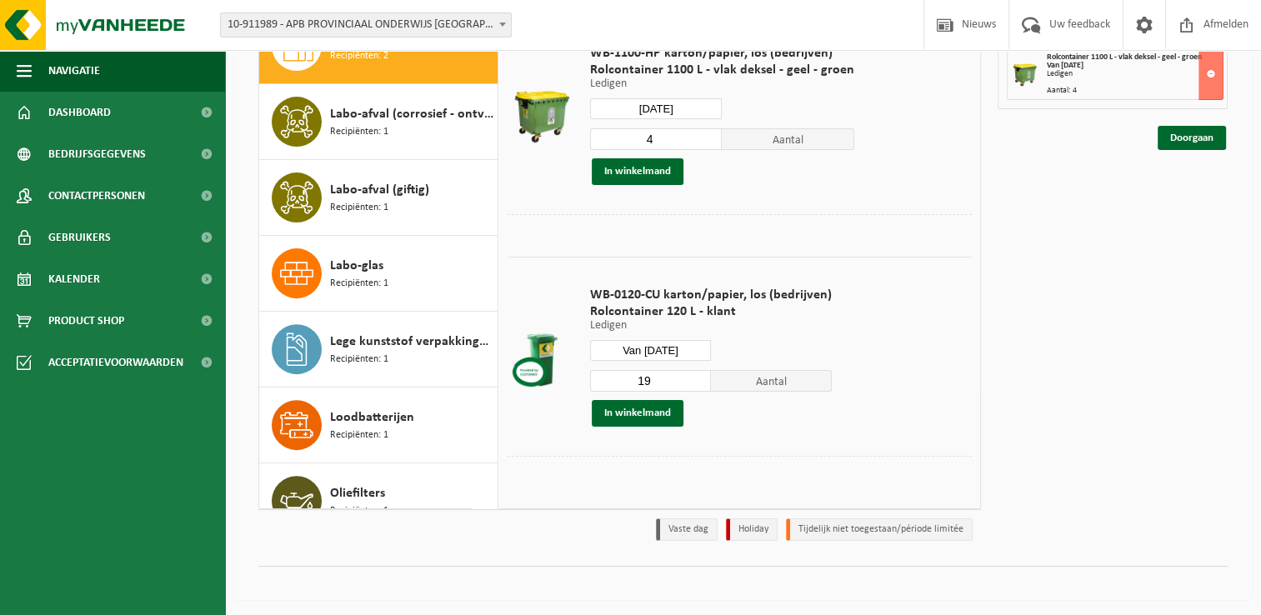
click at [699, 375] on input "19" at bounding box center [650, 381] width 121 height 22
type input "20"
click at [699, 375] on input "20" at bounding box center [650, 381] width 121 height 22
click at [673, 415] on button "In winkelmand" at bounding box center [638, 413] width 92 height 27
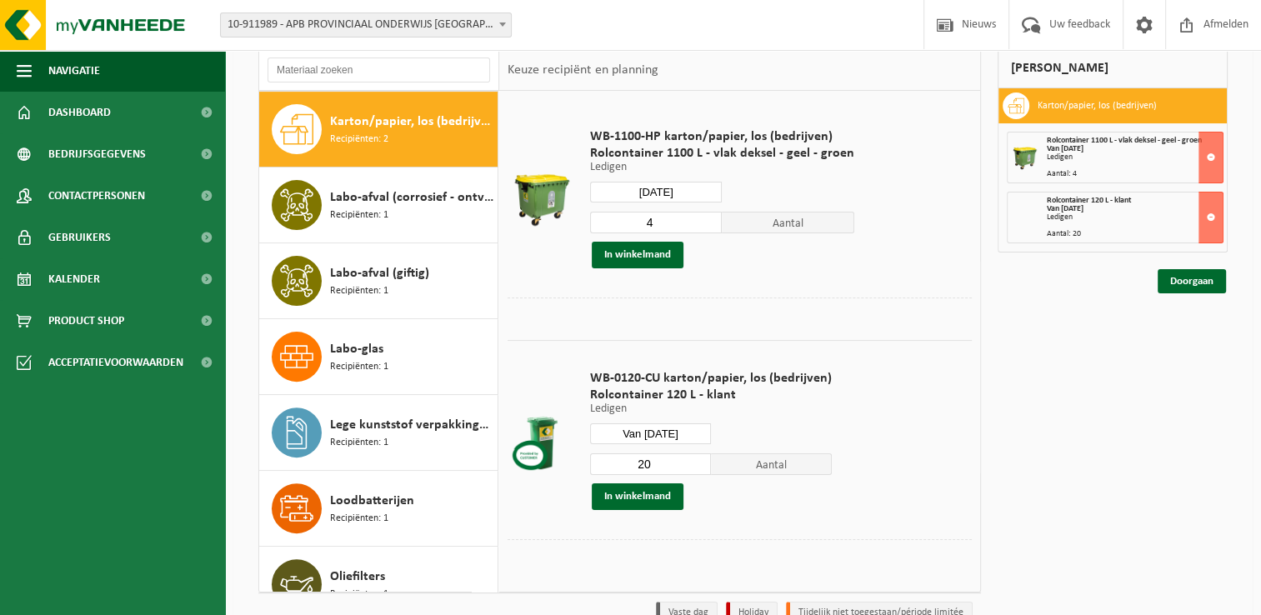
scroll to position [31, 0]
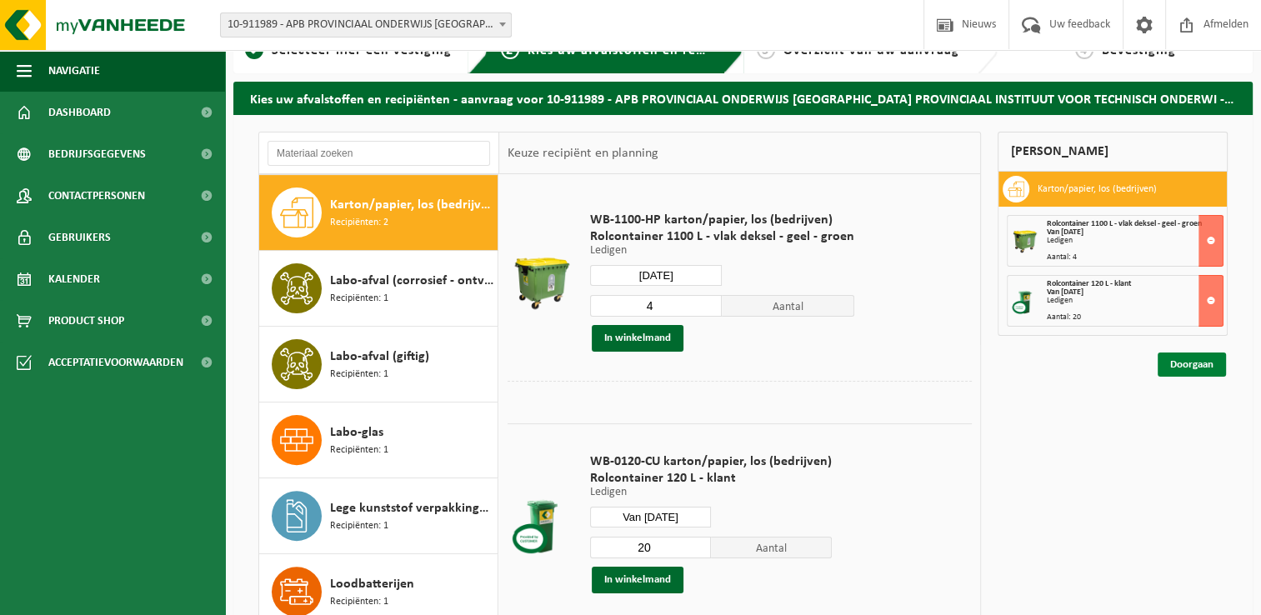
click at [1171, 363] on link "Doorgaan" at bounding box center [1191, 364] width 68 height 24
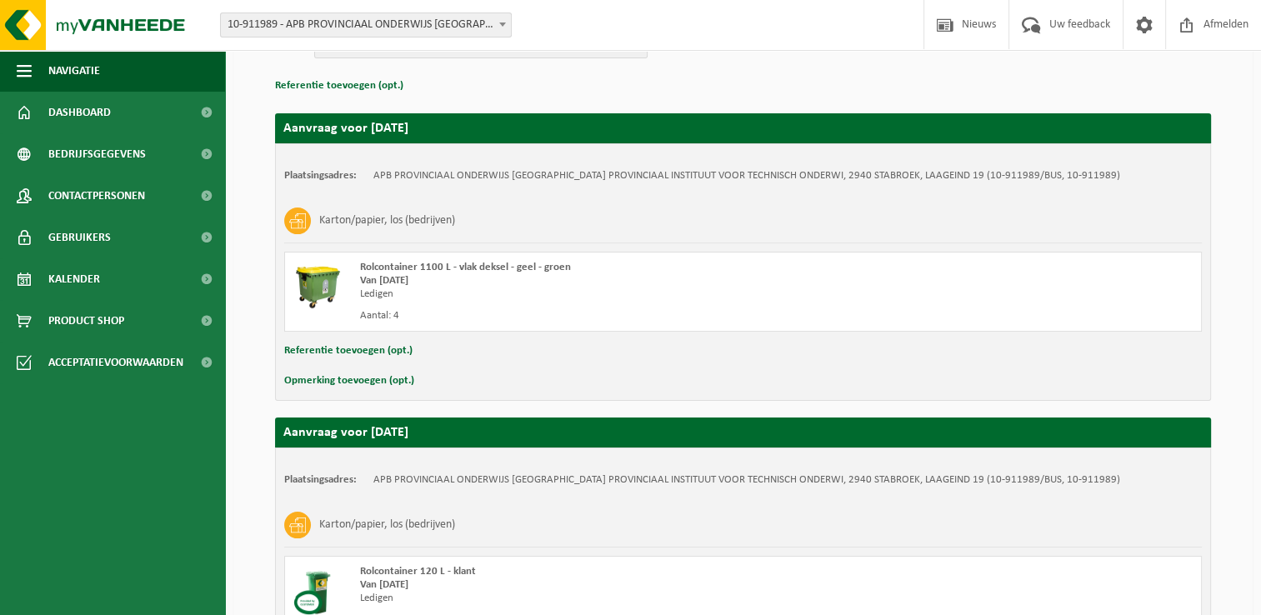
scroll to position [402, 0]
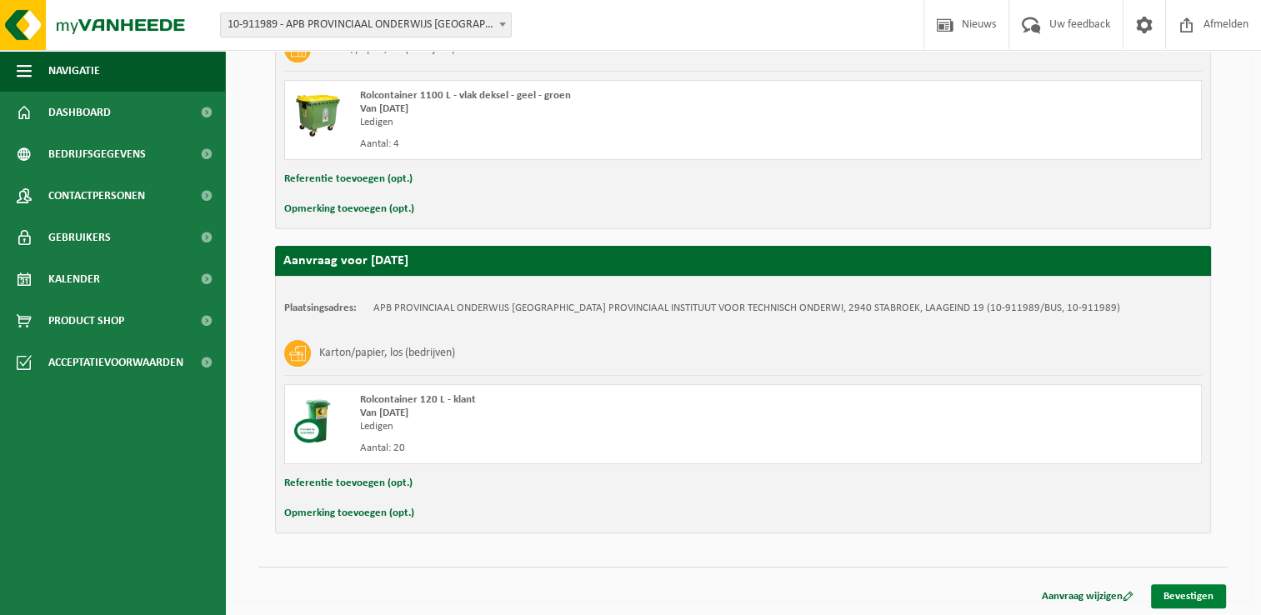
click at [1176, 591] on link "Bevestigen" at bounding box center [1188, 596] width 75 height 24
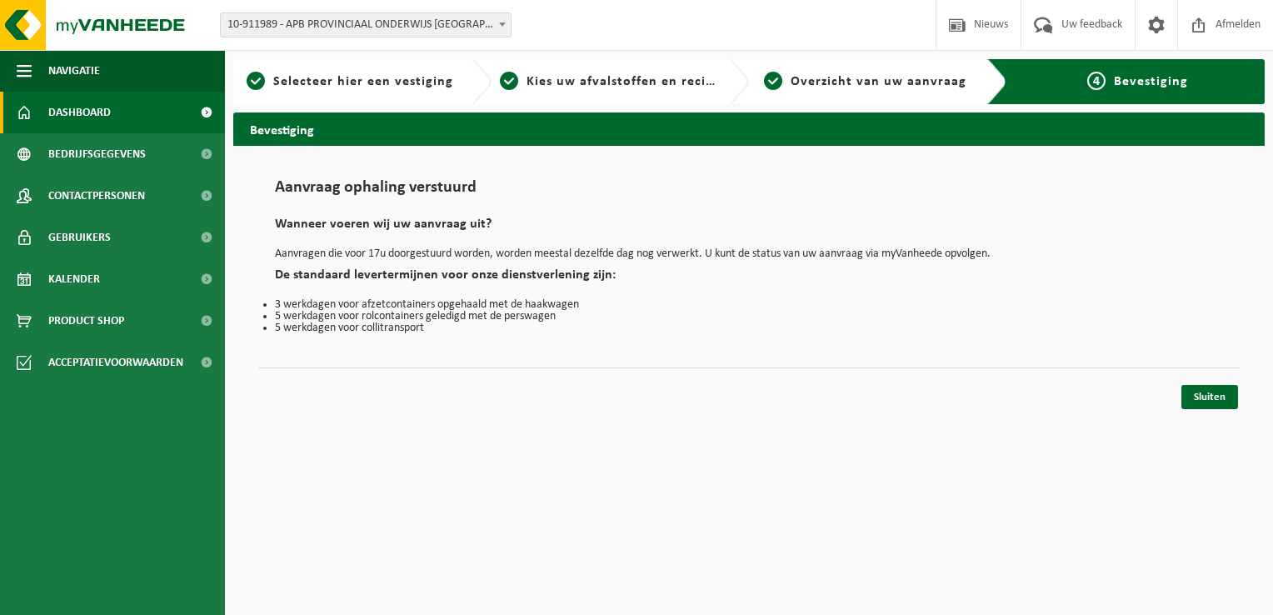
click at [128, 122] on link "Dashboard" at bounding box center [112, 113] width 225 height 42
